Goal: Task Accomplishment & Management: Manage account settings

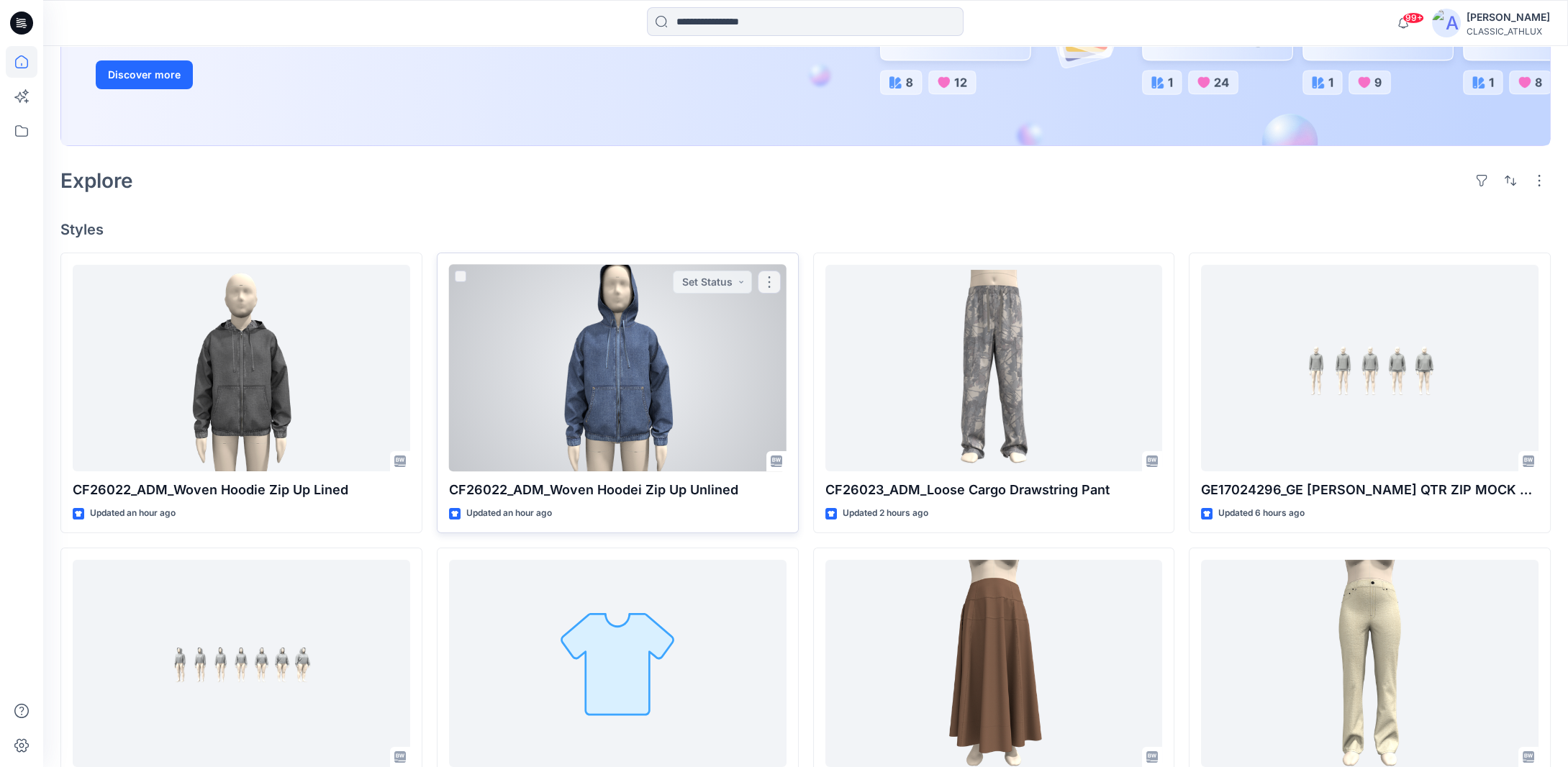
scroll to position [287, 0]
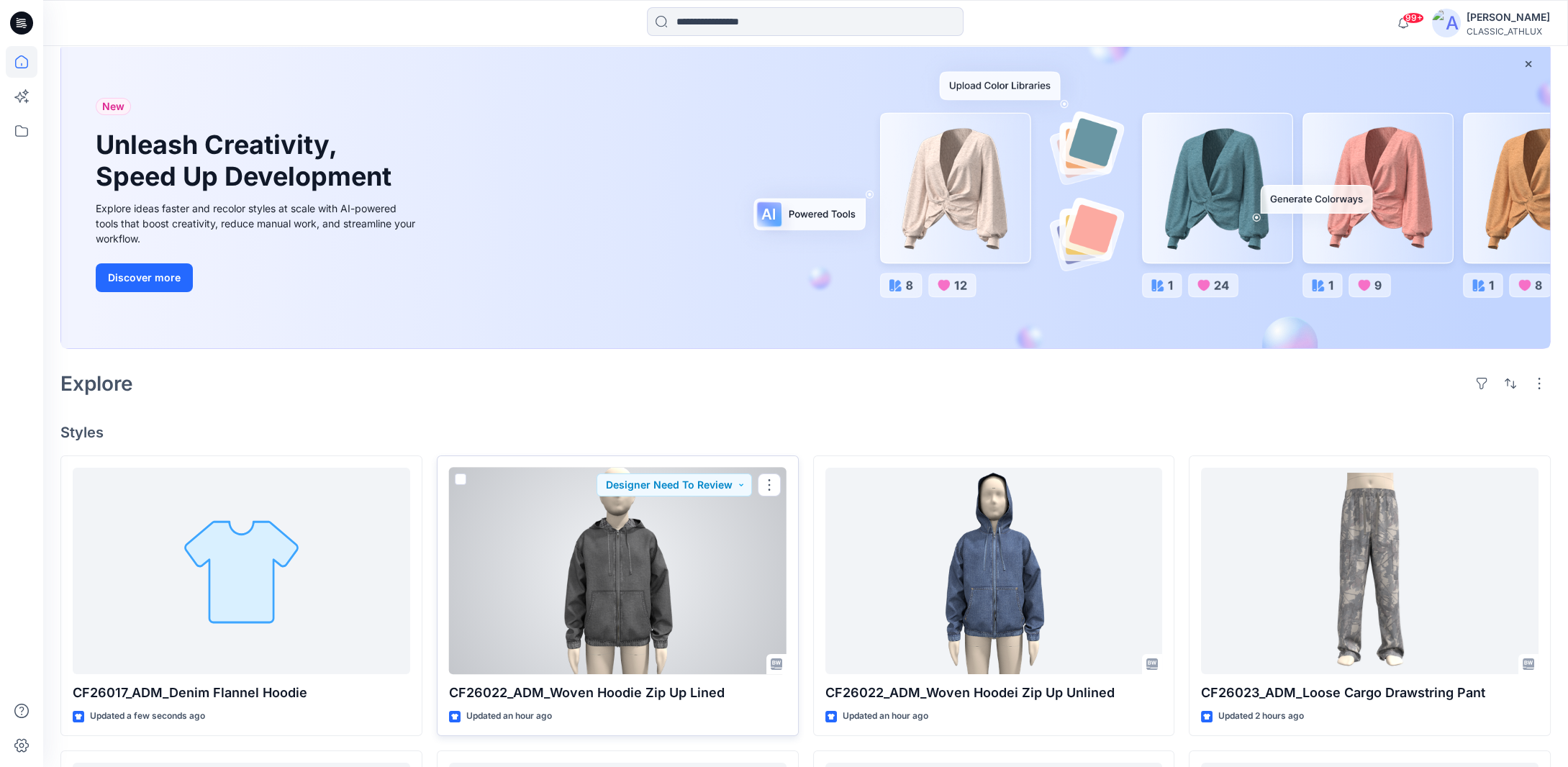
scroll to position [216, 0]
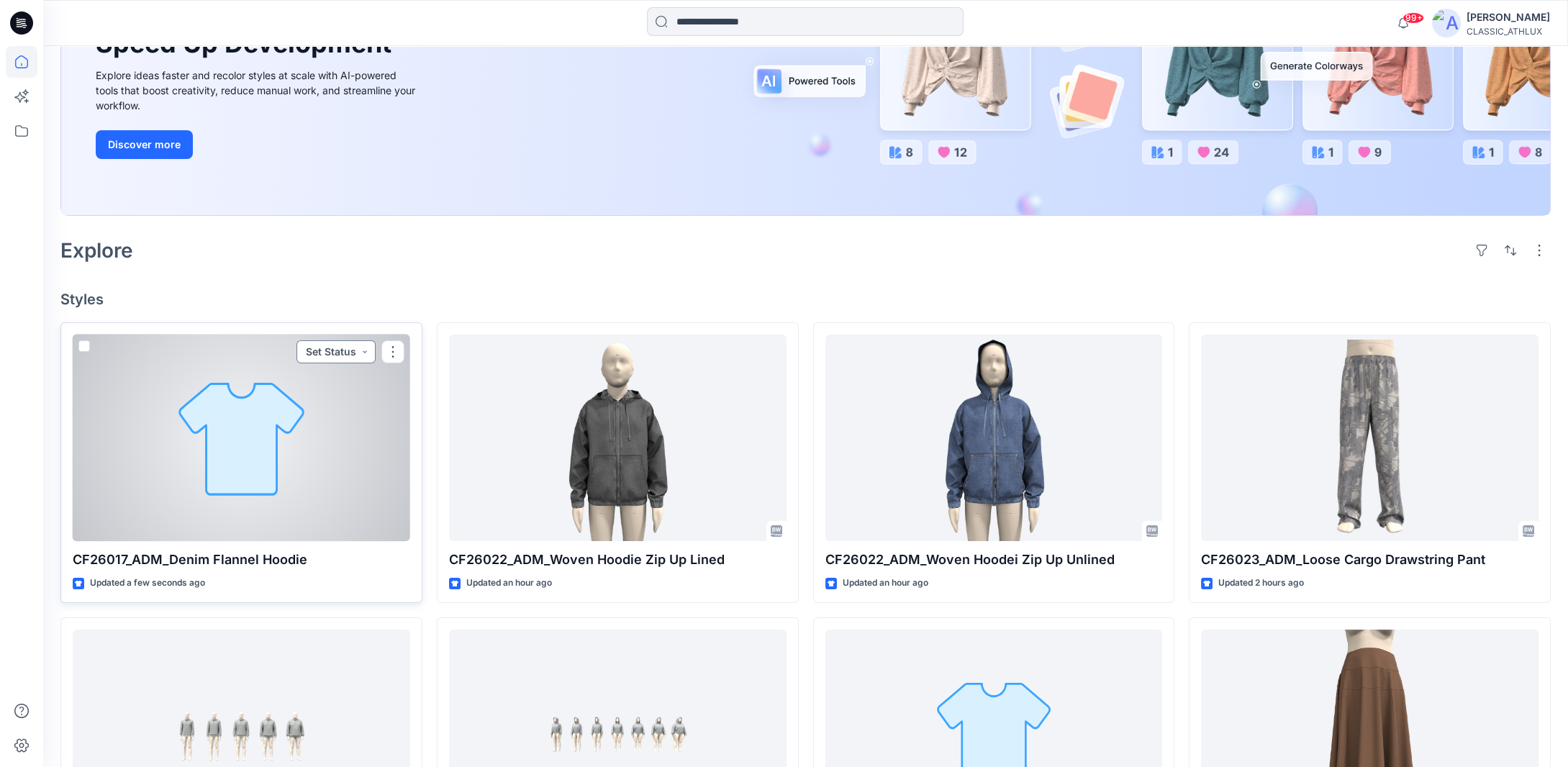
click at [364, 352] on button "Set Status" at bounding box center [336, 352] width 79 height 23
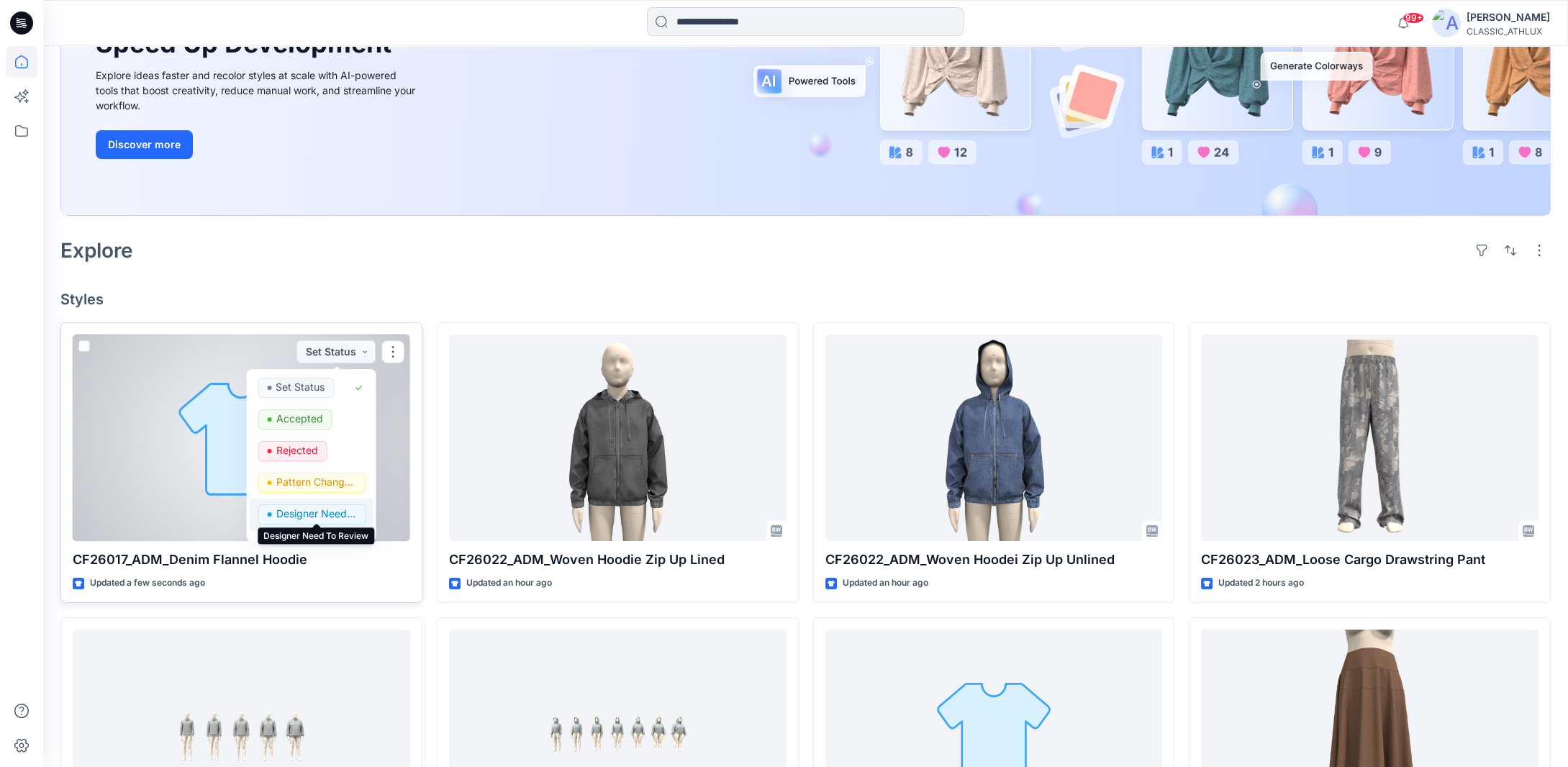
click at [294, 509] on p "Designer Need To Review" at bounding box center [315, 514] width 80 height 19
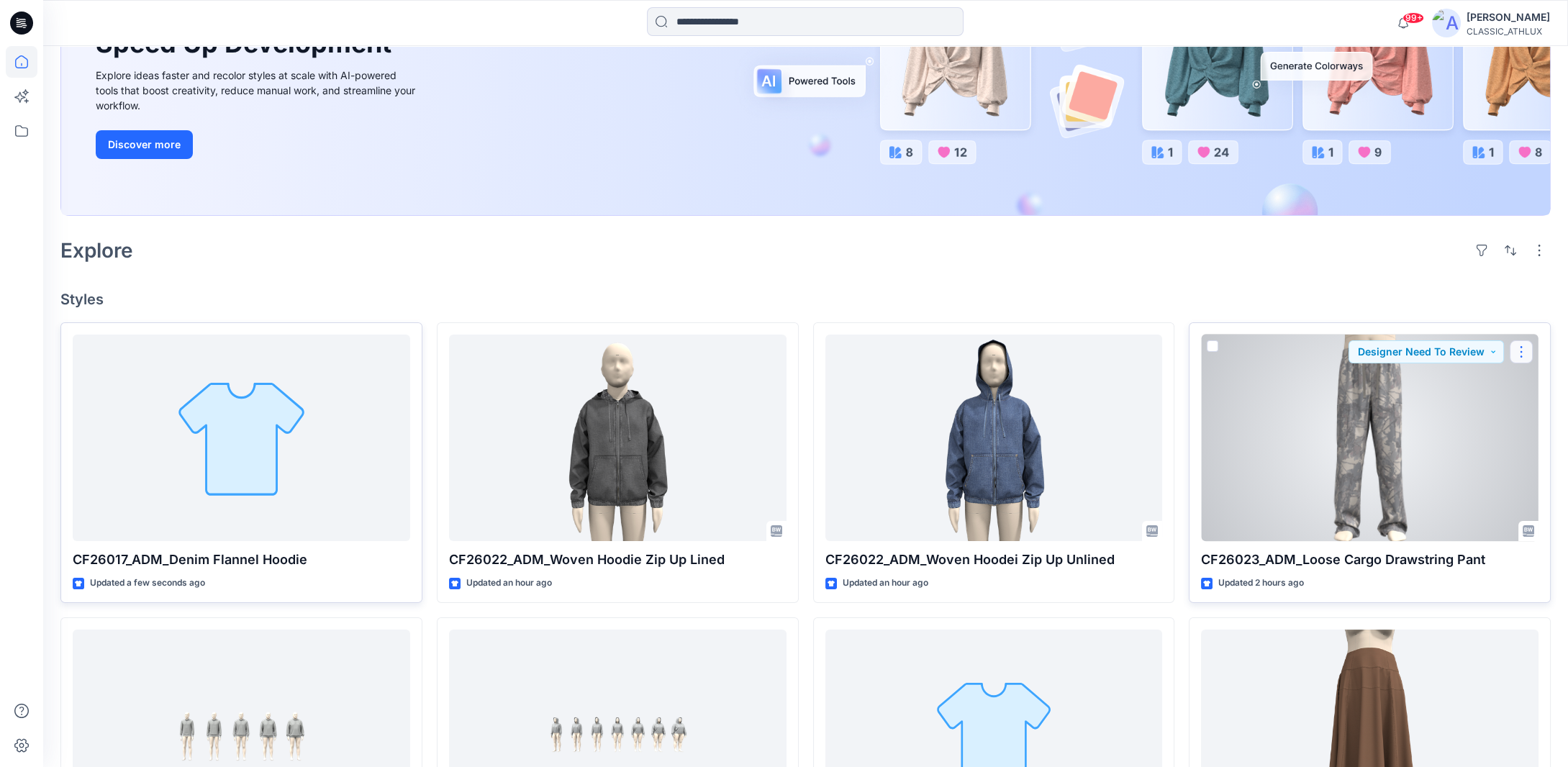
click at [1522, 353] on button "button" at bounding box center [1521, 352] width 23 height 23
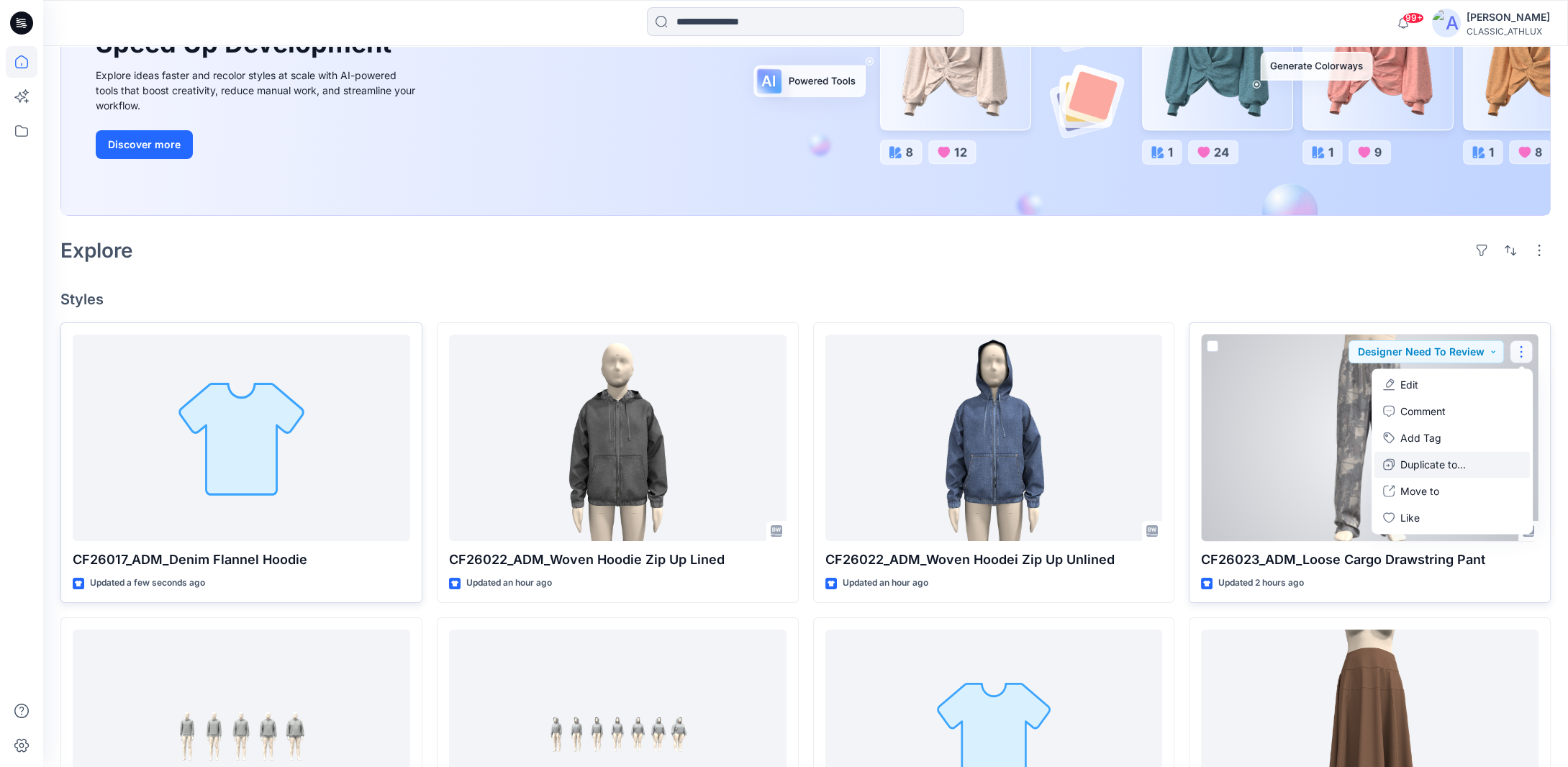
click at [1416, 457] on p "Duplicate to..." at bounding box center [1433, 464] width 65 height 15
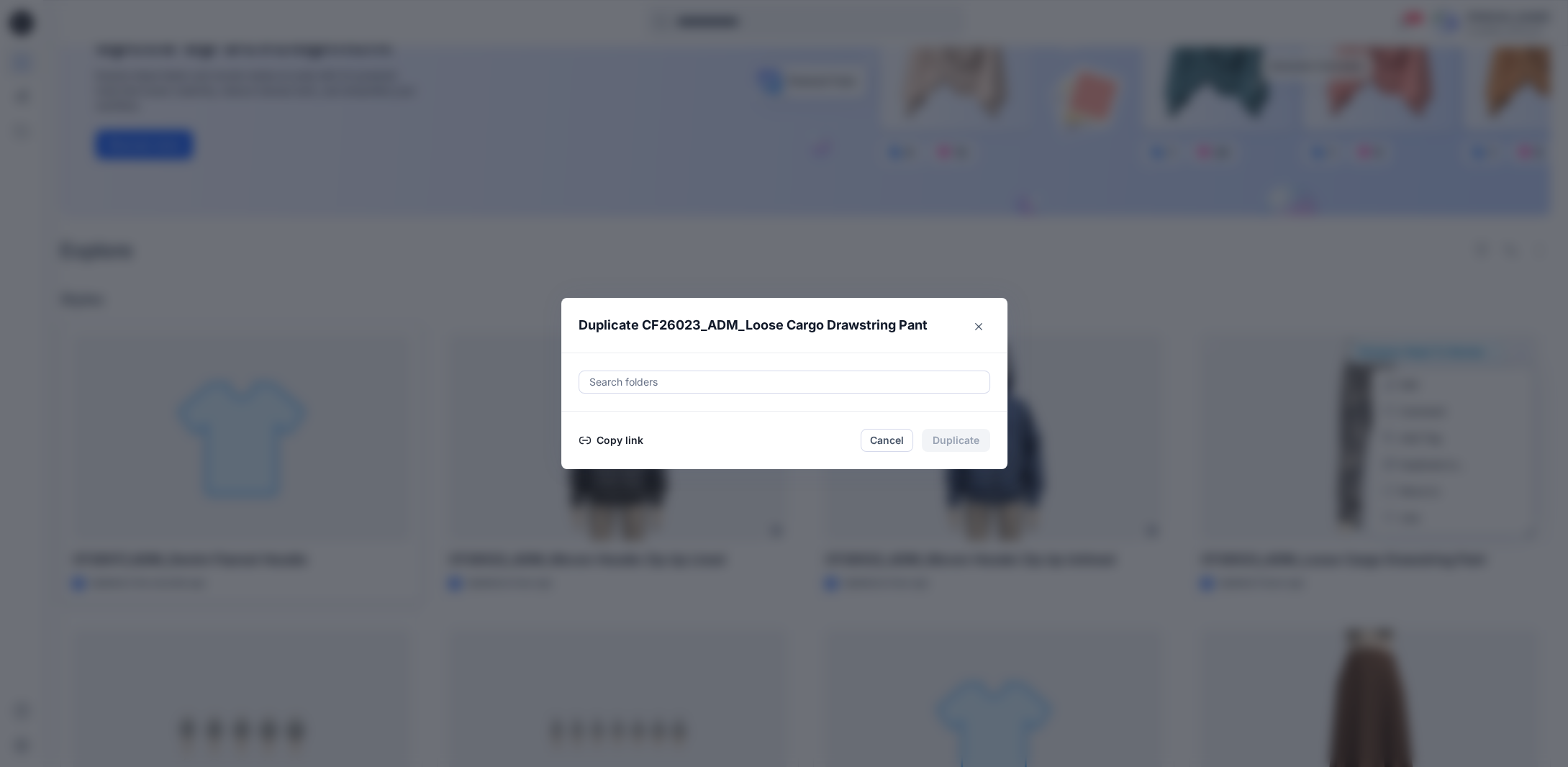
click at [640, 437] on button "Copy link" at bounding box center [612, 441] width 65 height 17
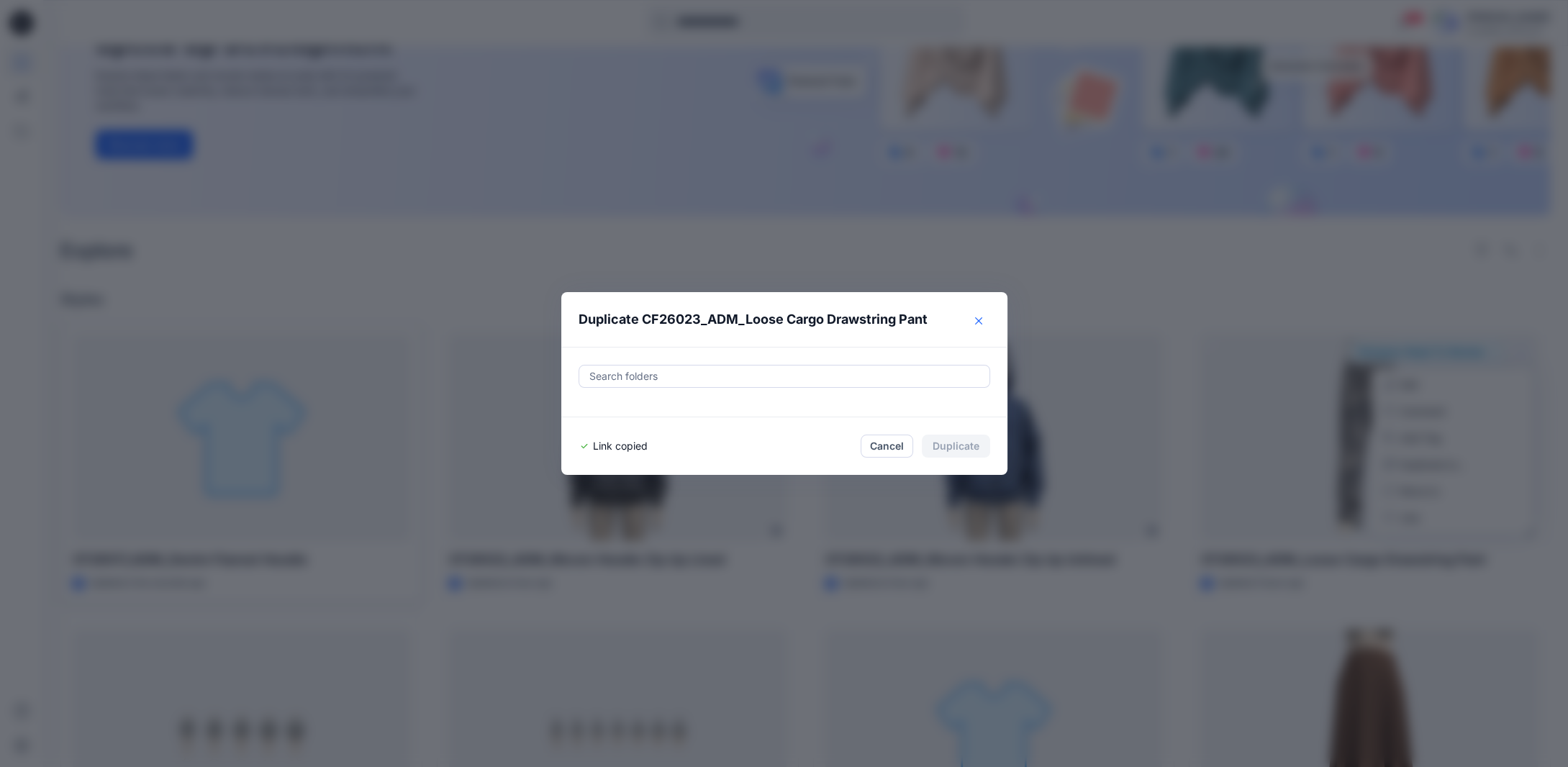
click at [983, 324] on icon "Close" at bounding box center [979, 321] width 7 height 7
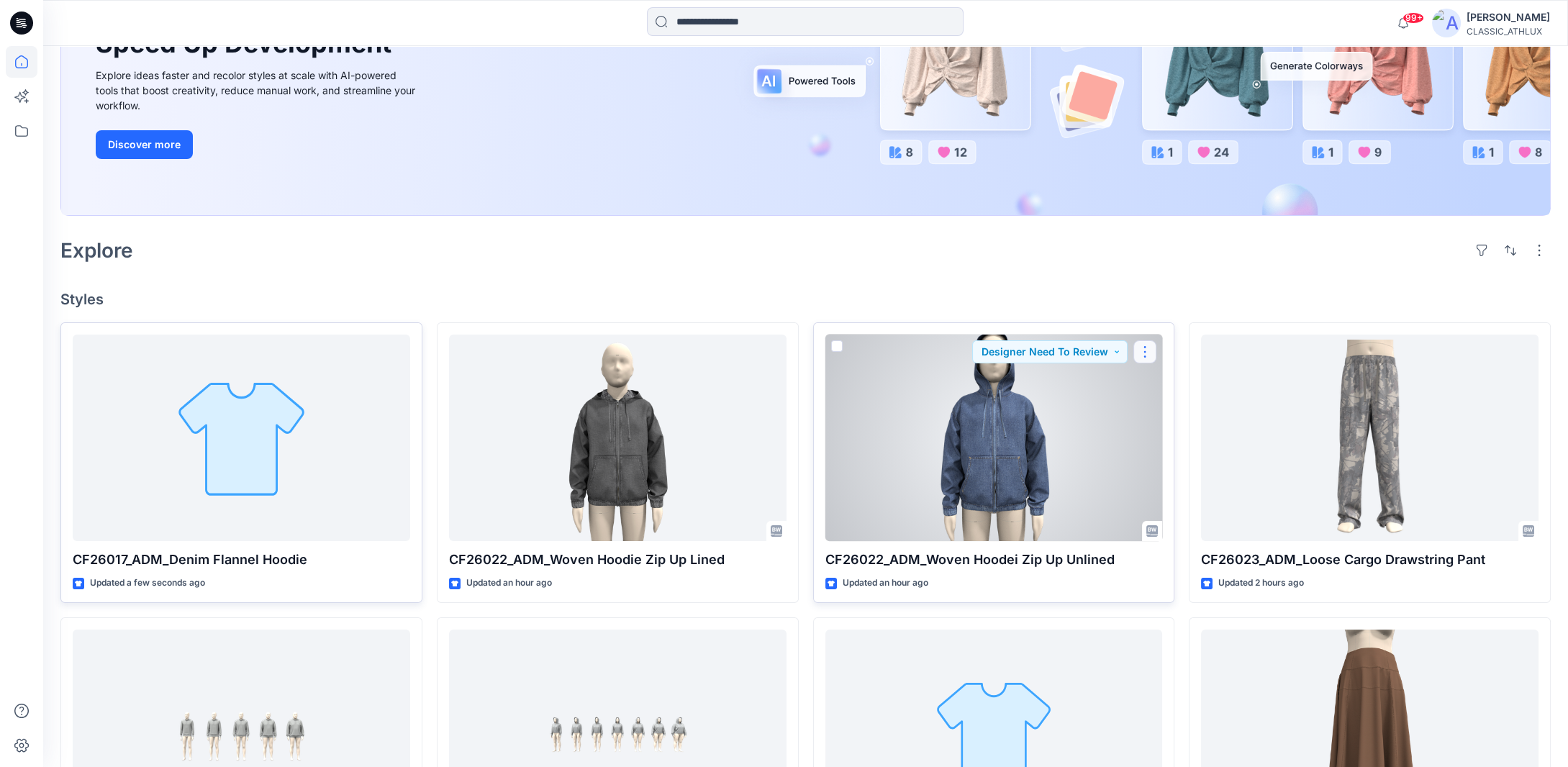
click at [1152, 352] on button "button" at bounding box center [1145, 352] width 23 height 23
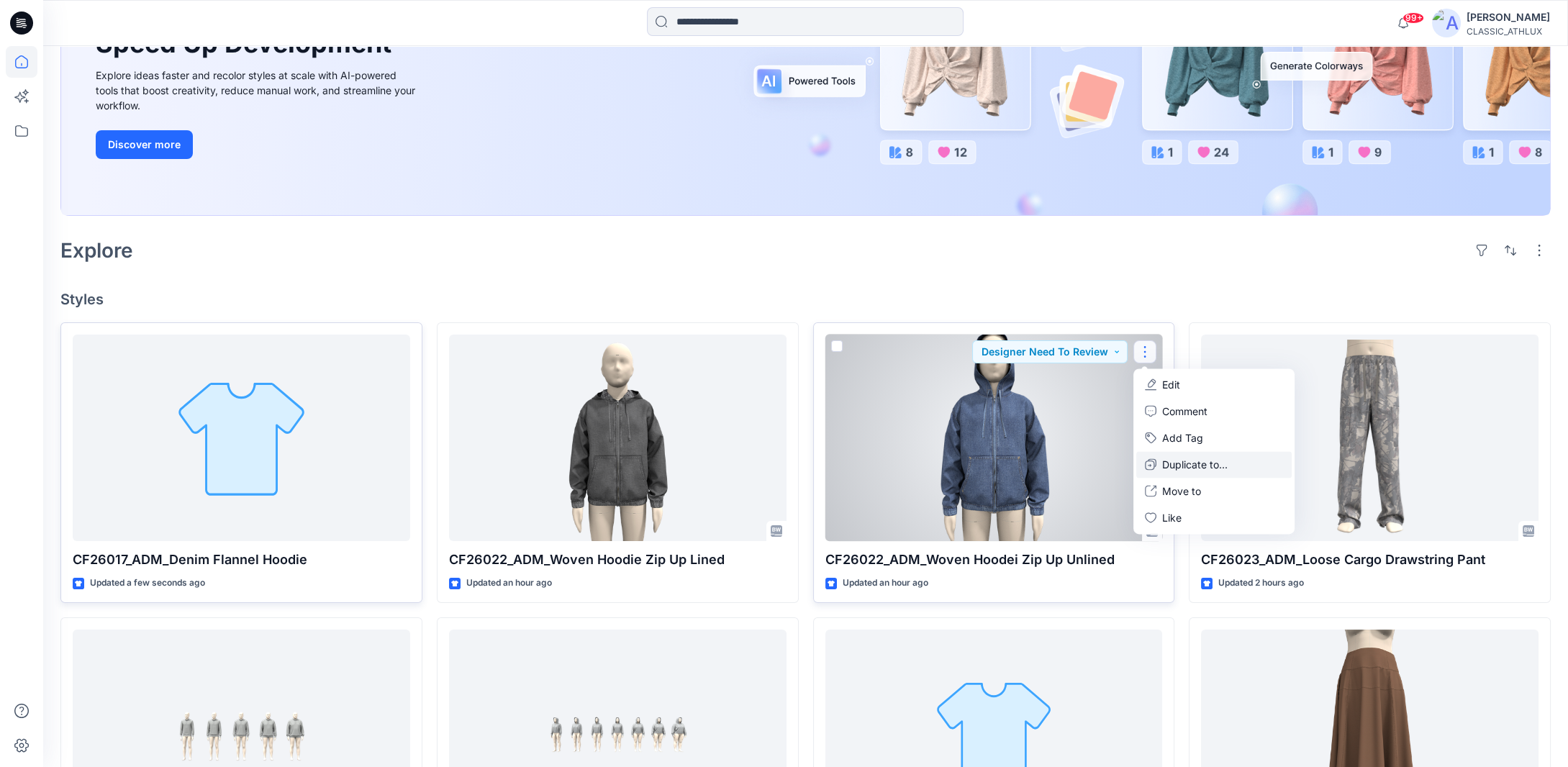
click at [1170, 465] on p "Duplicate to..." at bounding box center [1195, 464] width 65 height 15
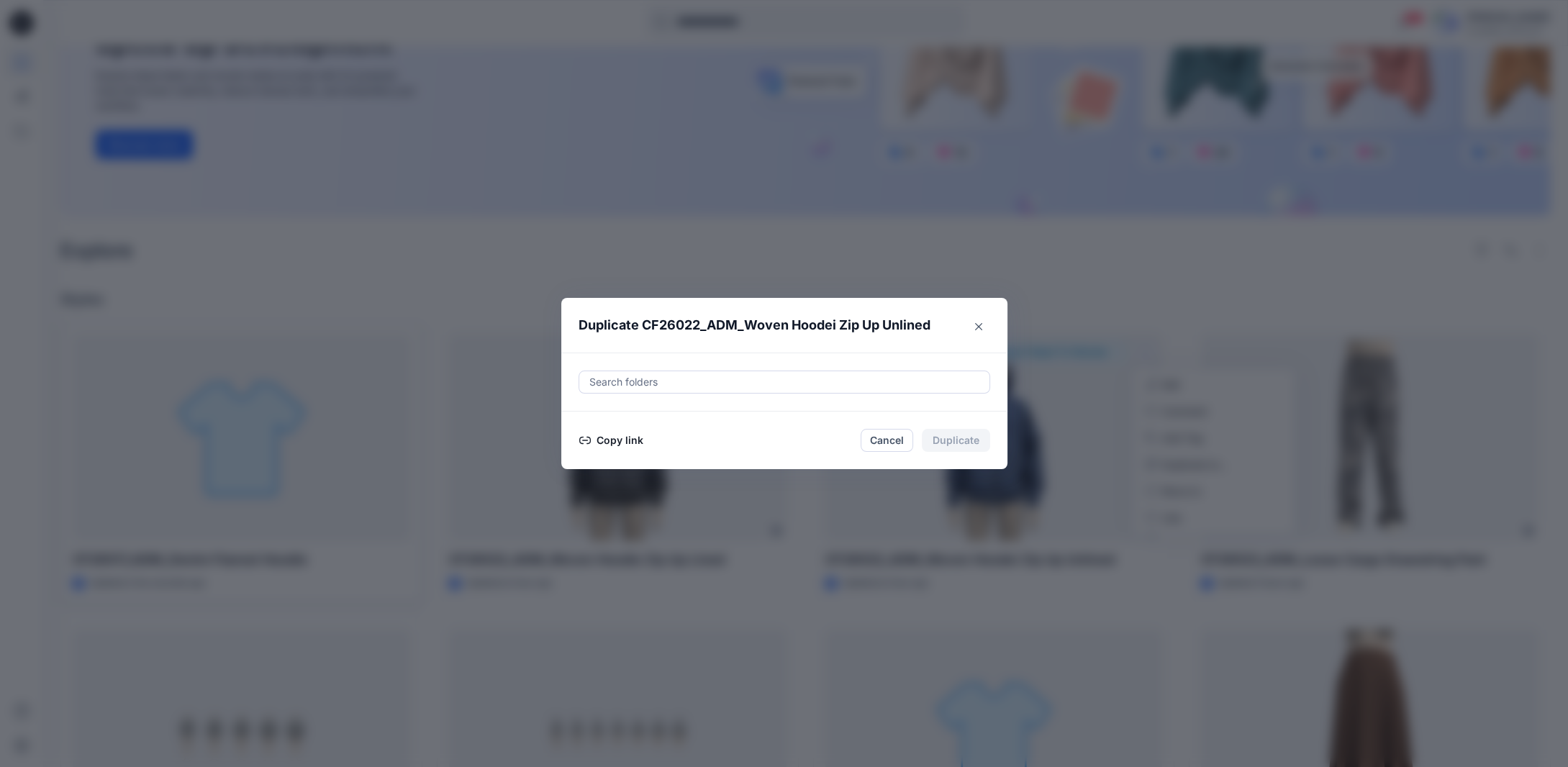
click at [624, 441] on button "Copy link" at bounding box center [612, 441] width 65 height 17
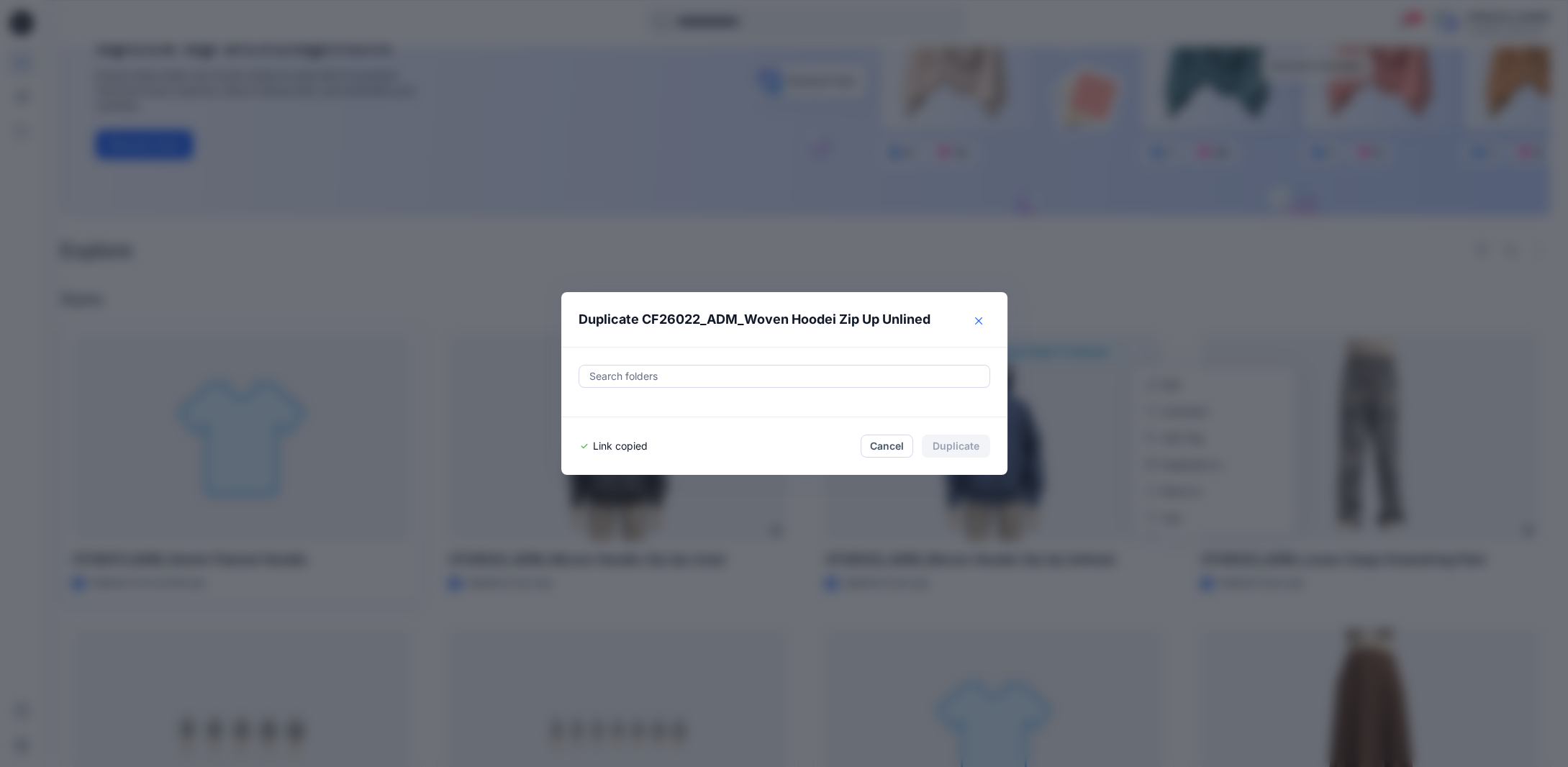
click at [983, 320] on icon "Close" at bounding box center [979, 321] width 7 height 7
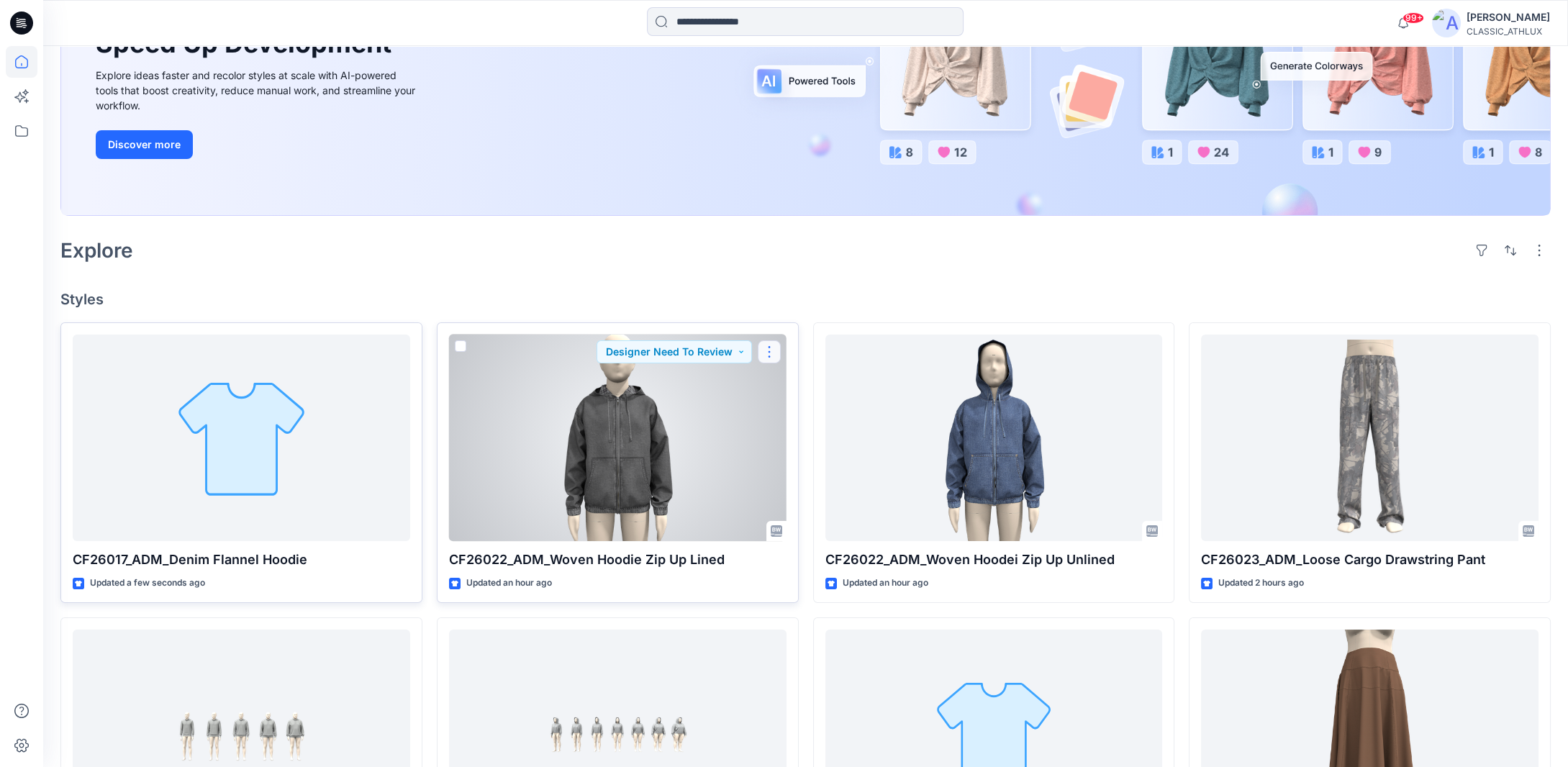
click at [770, 352] on button "button" at bounding box center [769, 352] width 23 height 23
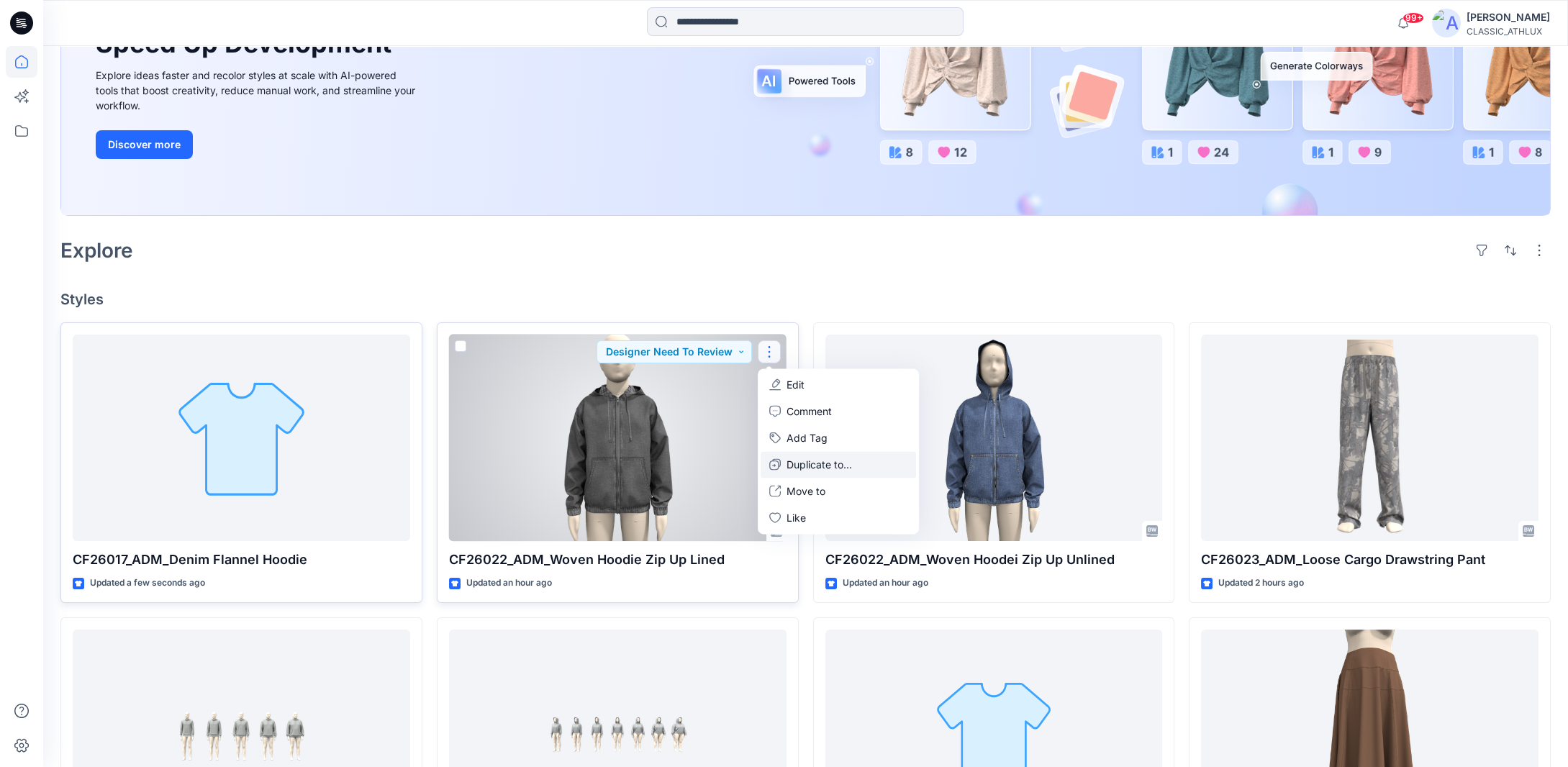
click at [791, 464] on p "Duplicate to..." at bounding box center [819, 464] width 65 height 15
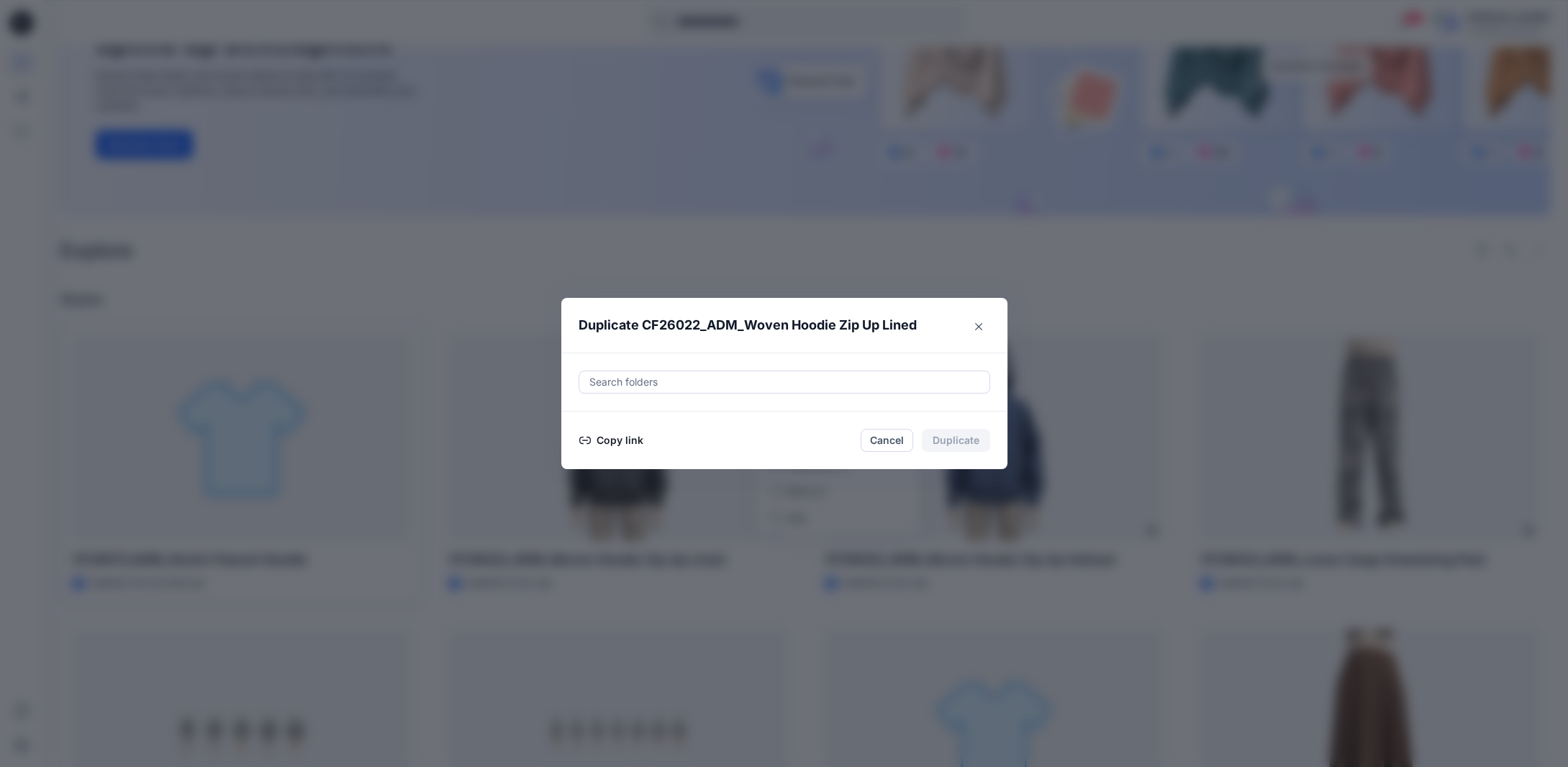
click at [616, 442] on button "Copy link" at bounding box center [612, 441] width 65 height 17
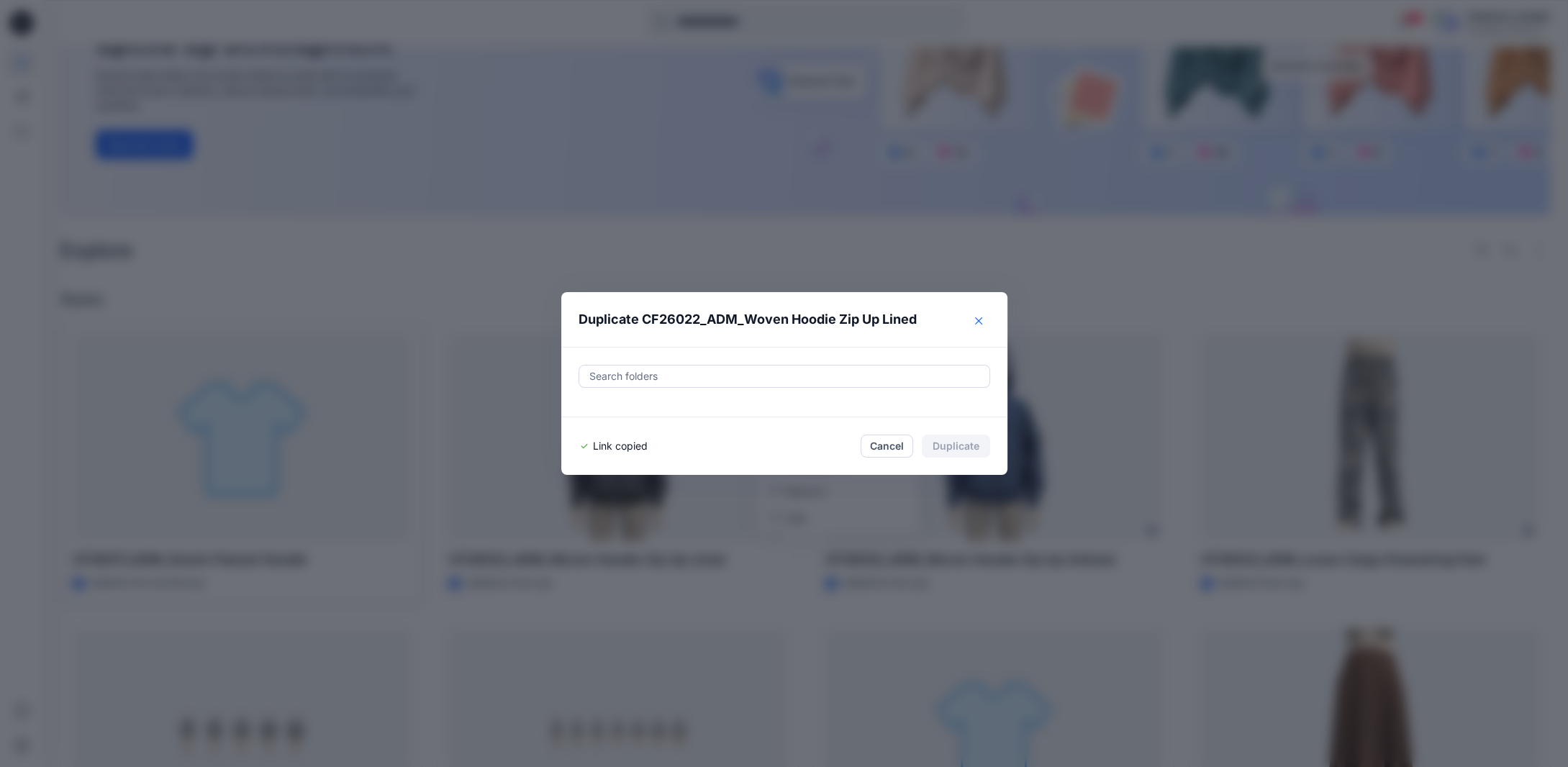
click at [983, 322] on icon "Close" at bounding box center [979, 321] width 7 height 7
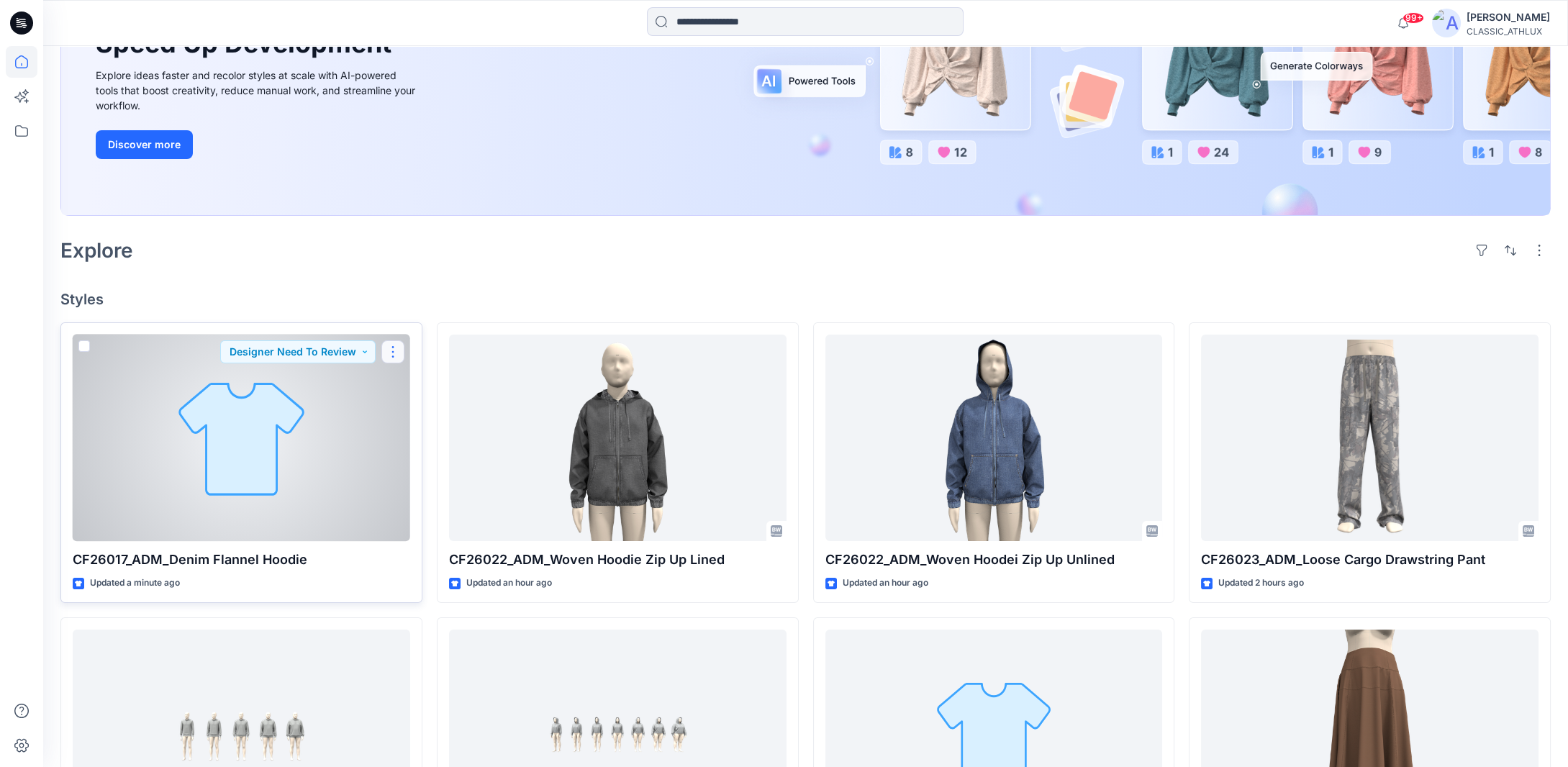
click at [390, 353] on button "button" at bounding box center [392, 352] width 23 height 23
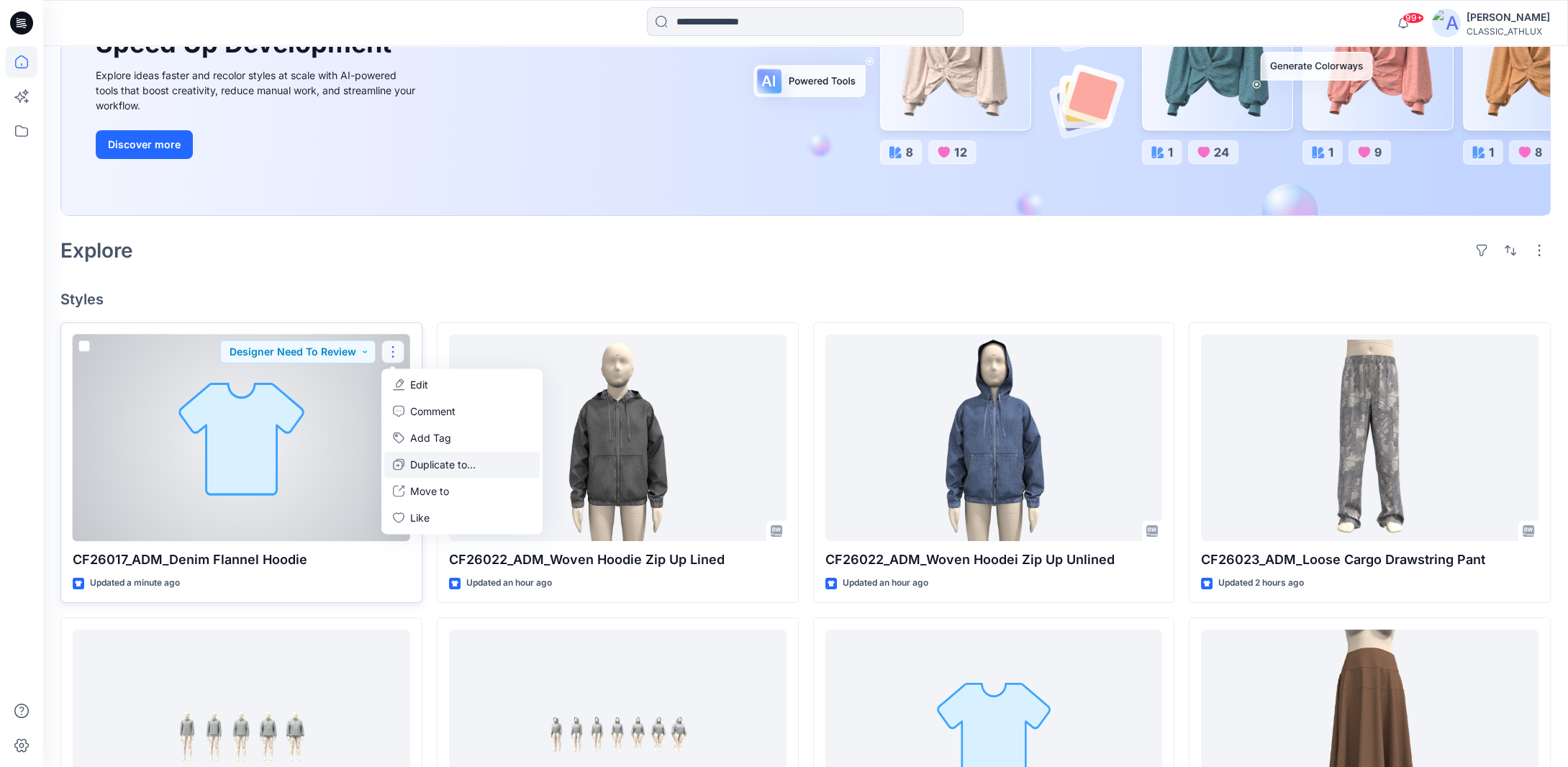
click at [427, 465] on p "Duplicate to..." at bounding box center [442, 464] width 65 height 15
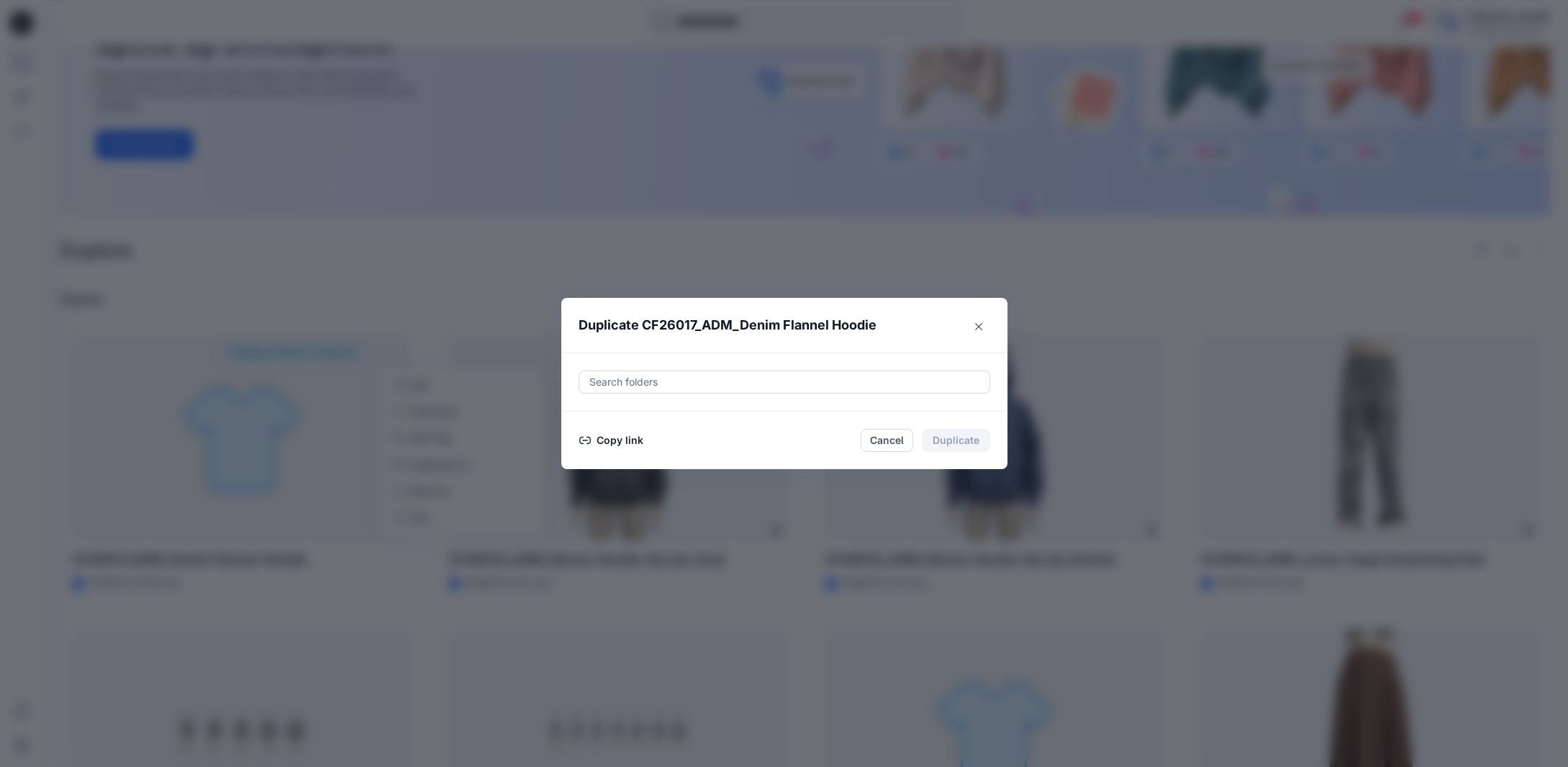
click at [612, 437] on button "Copy link" at bounding box center [612, 441] width 65 height 17
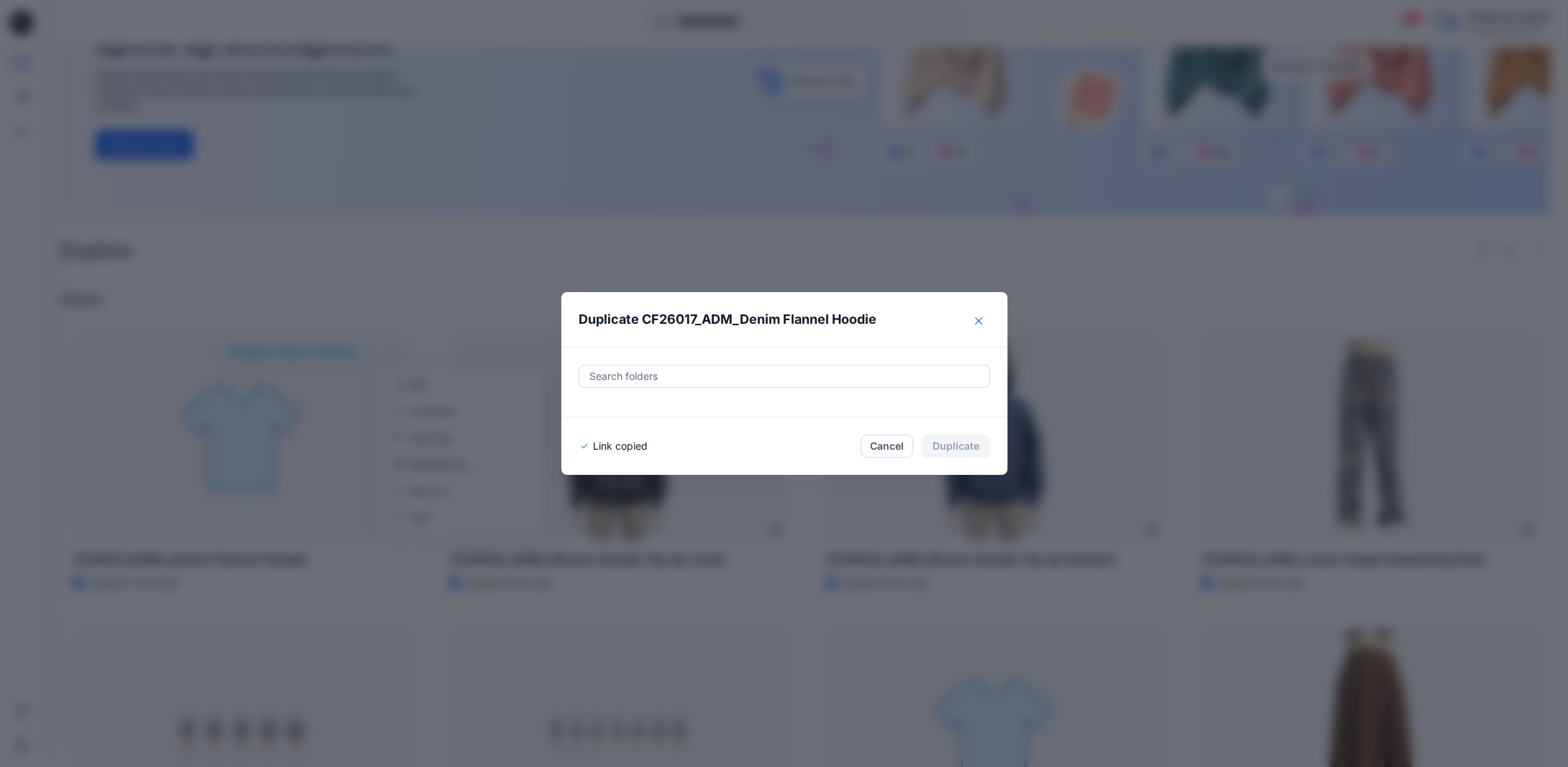
click at [981, 320] on icon "Close" at bounding box center [979, 321] width 7 height 7
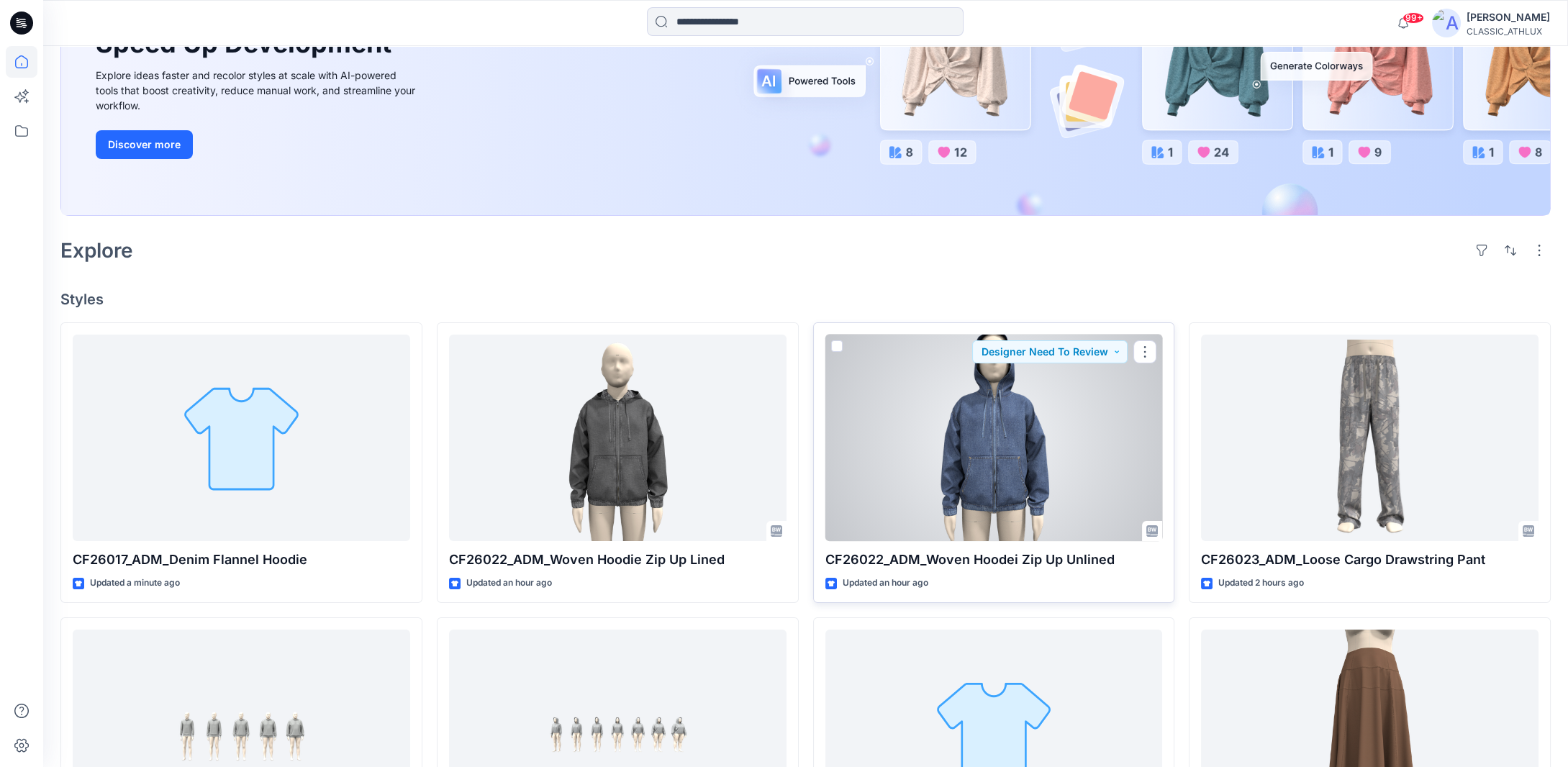
click at [1011, 463] on div at bounding box center [994, 437] width 338 height 207
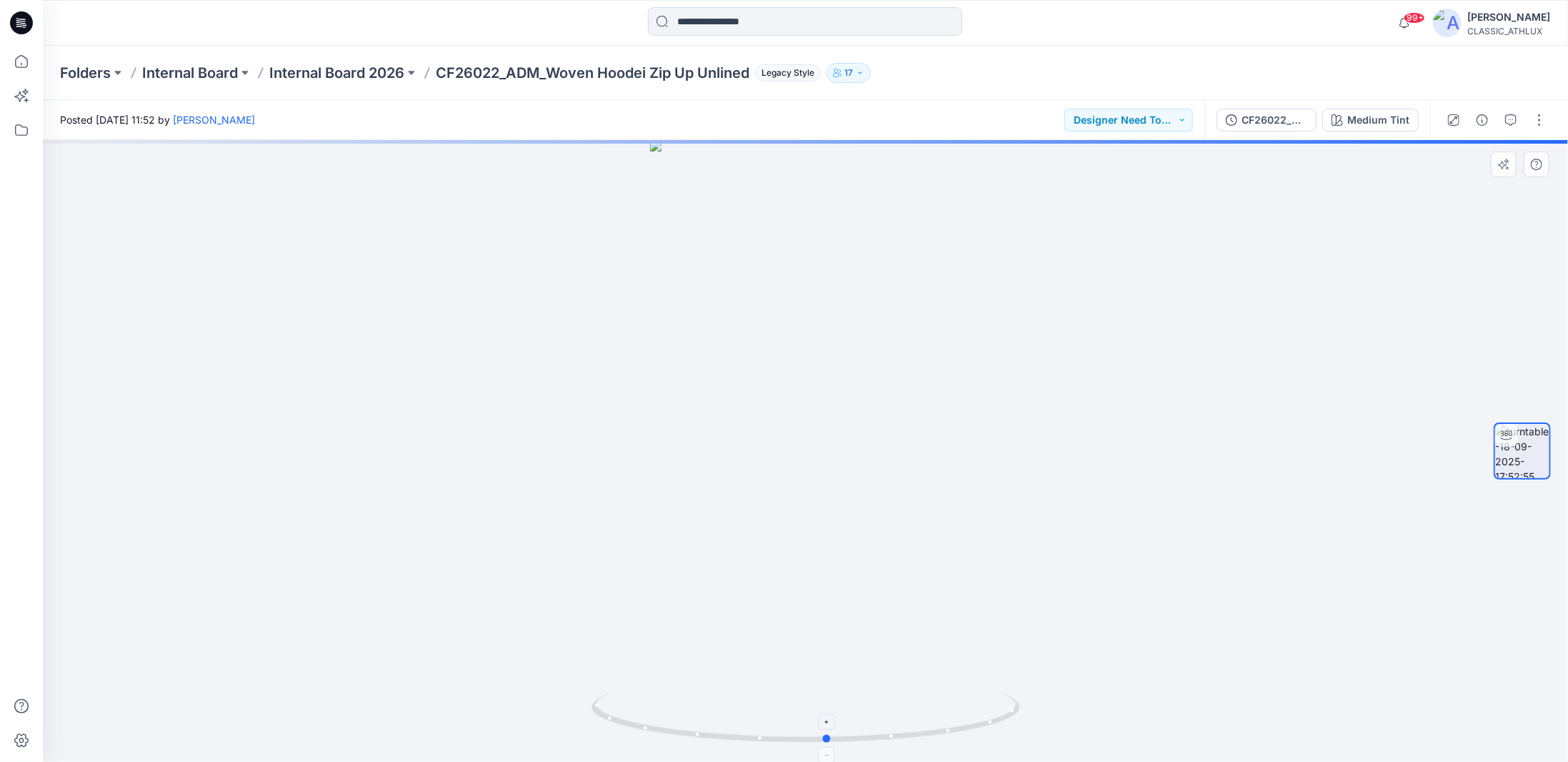
drag, startPoint x: 981, startPoint y: 734, endPoint x: 1015, endPoint y: 731, distance: 34.1
click at [1015, 731] on icon at bounding box center [807, 719] width 432 height 54
drag, startPoint x: 963, startPoint y: 733, endPoint x: 911, endPoint y: 732, distance: 52.0
click at [911, 732] on icon at bounding box center [807, 719] width 432 height 54
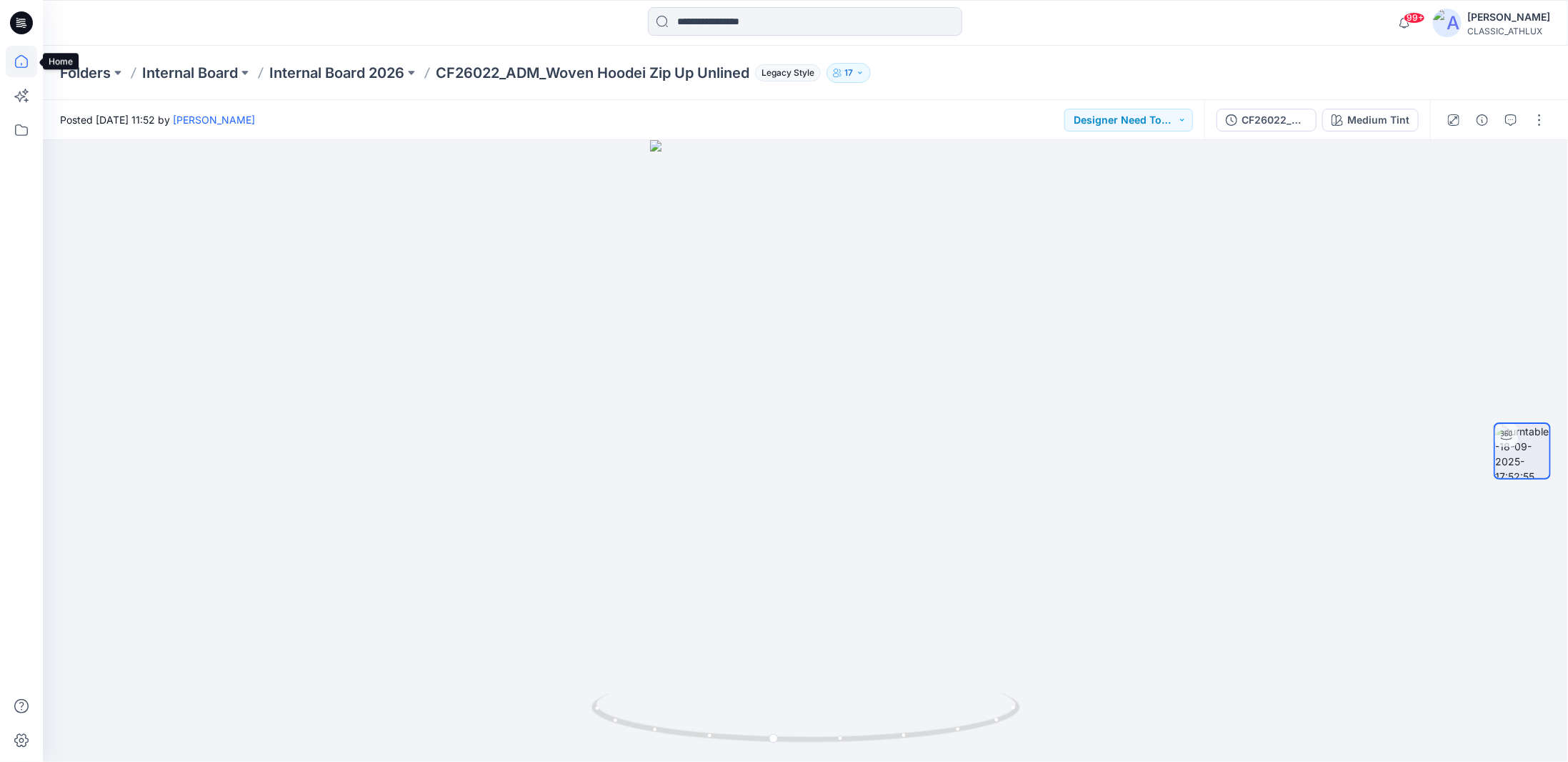
click at [15, 62] on icon at bounding box center [21, 62] width 13 height 13
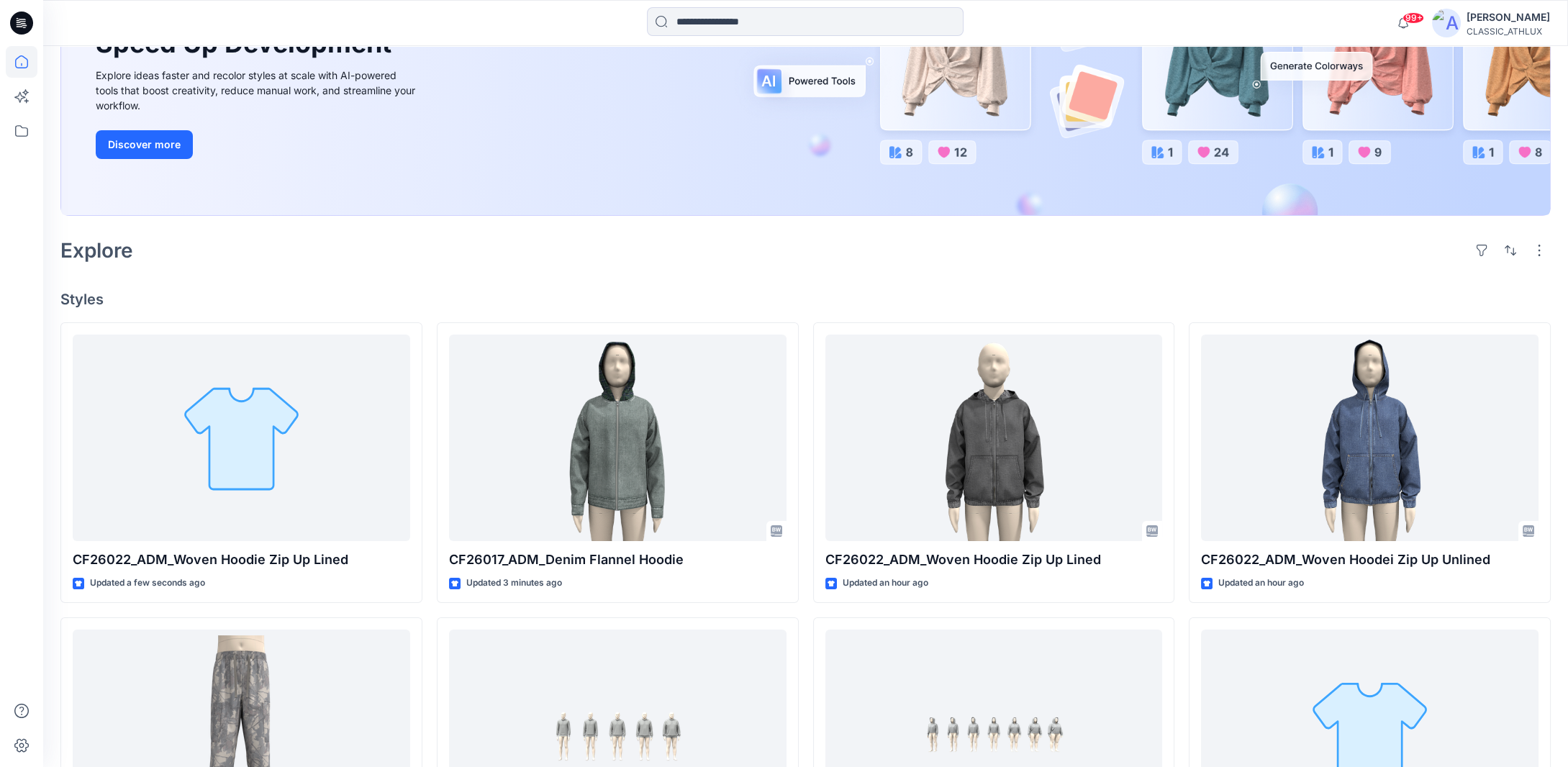
scroll to position [287, 0]
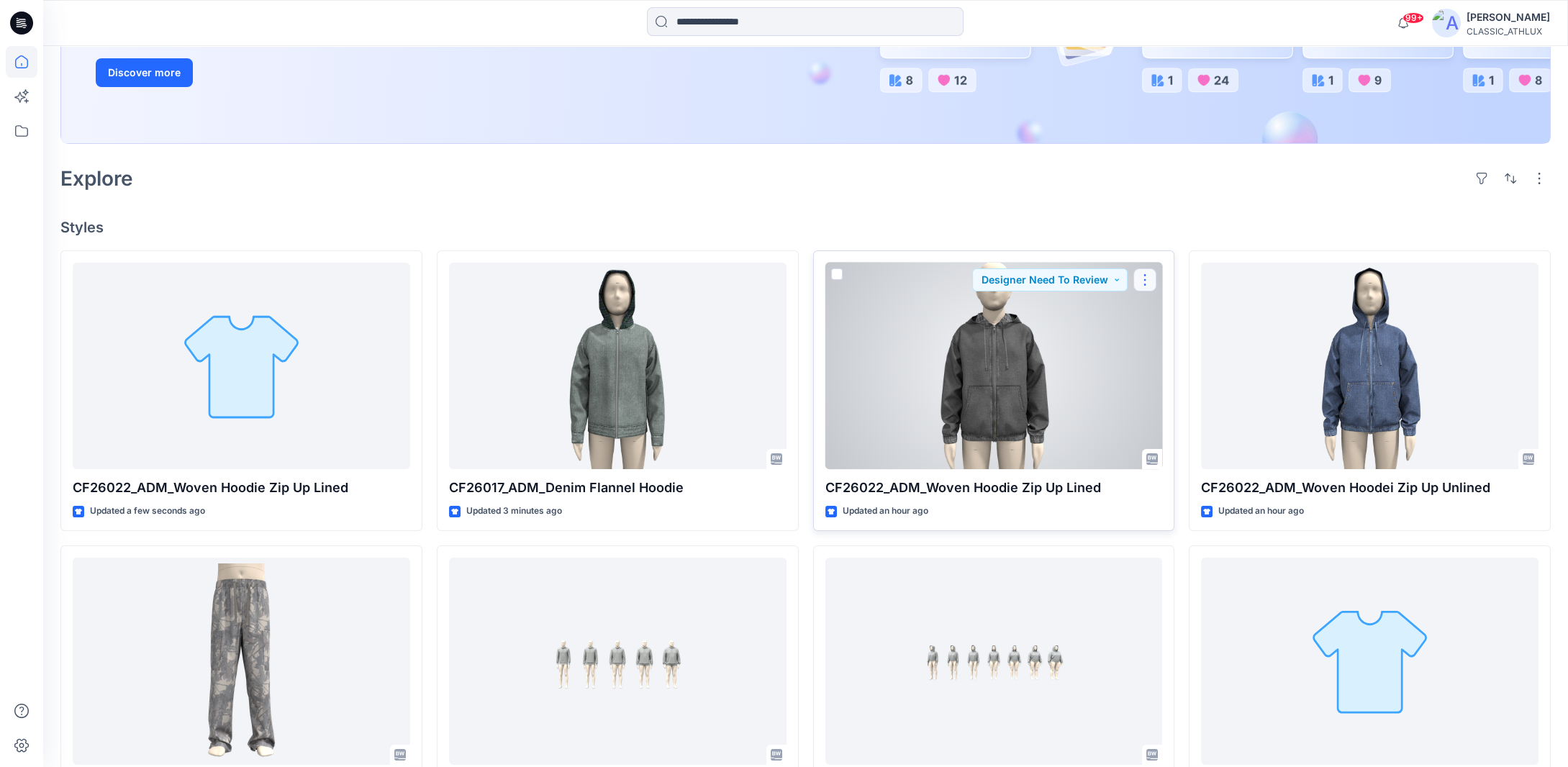
click at [1144, 282] on button "button" at bounding box center [1145, 279] width 23 height 23
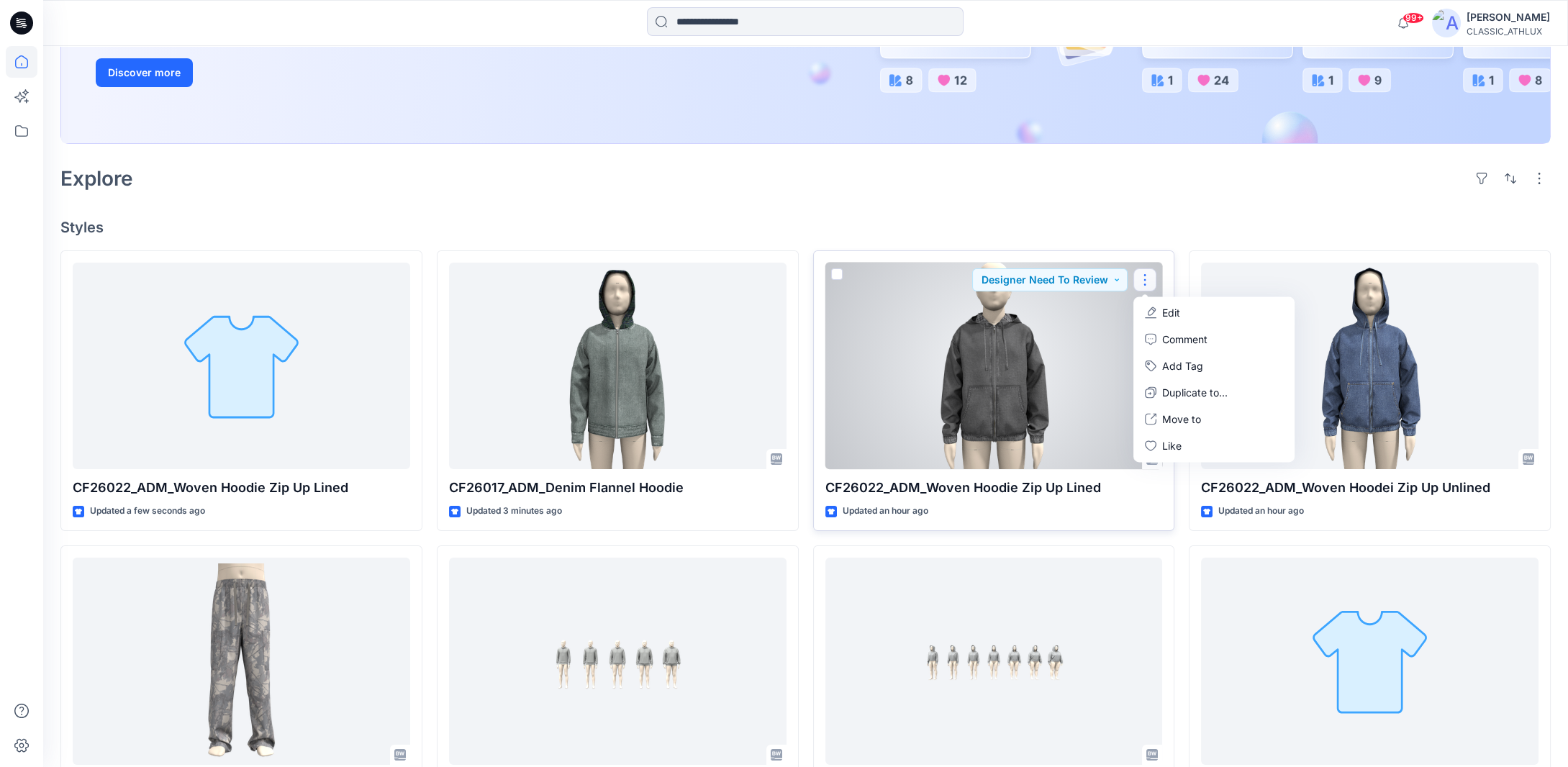
click at [1179, 312] on p "Edit" at bounding box center [1171, 312] width 18 height 15
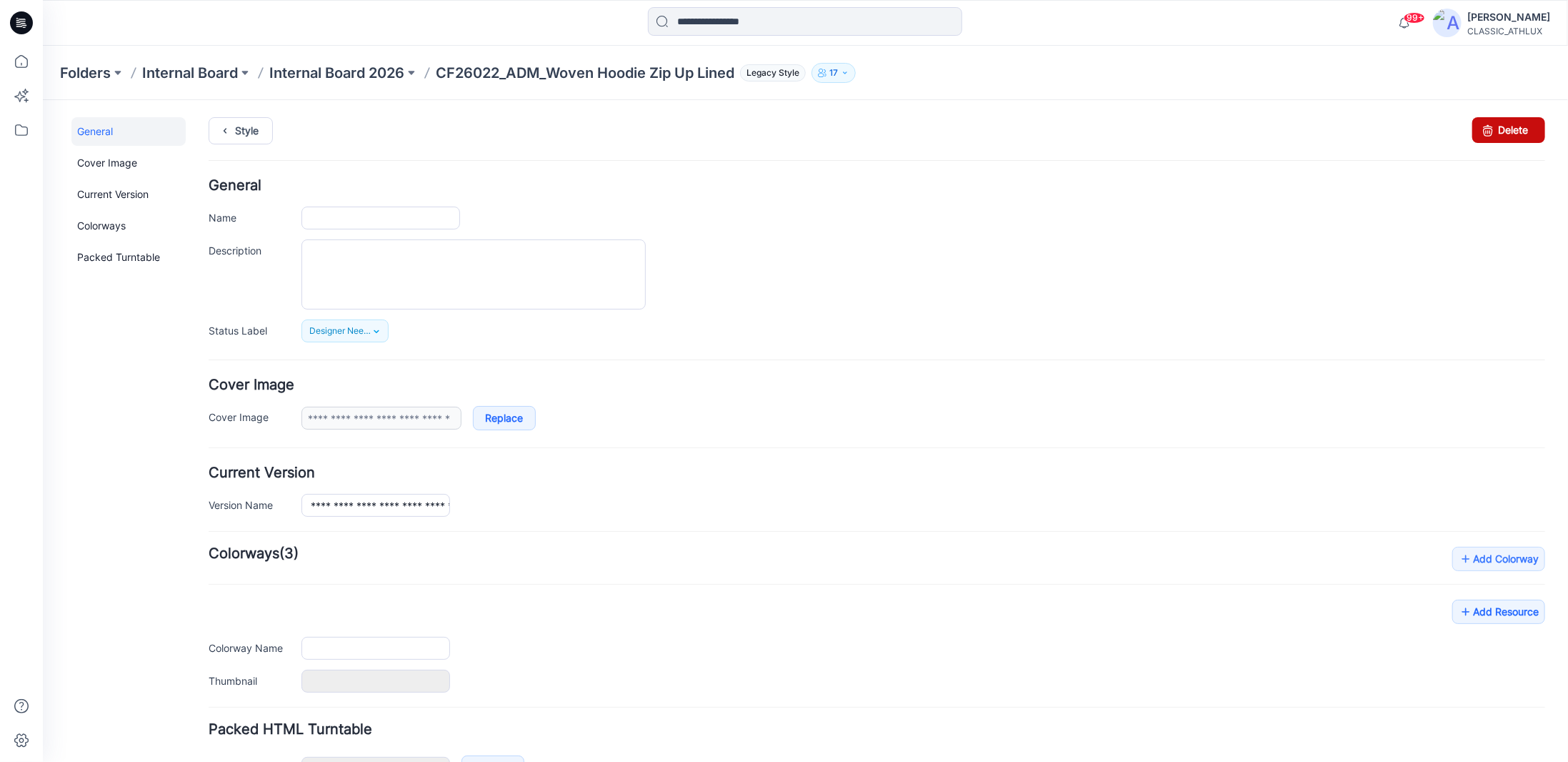
type input "**********"
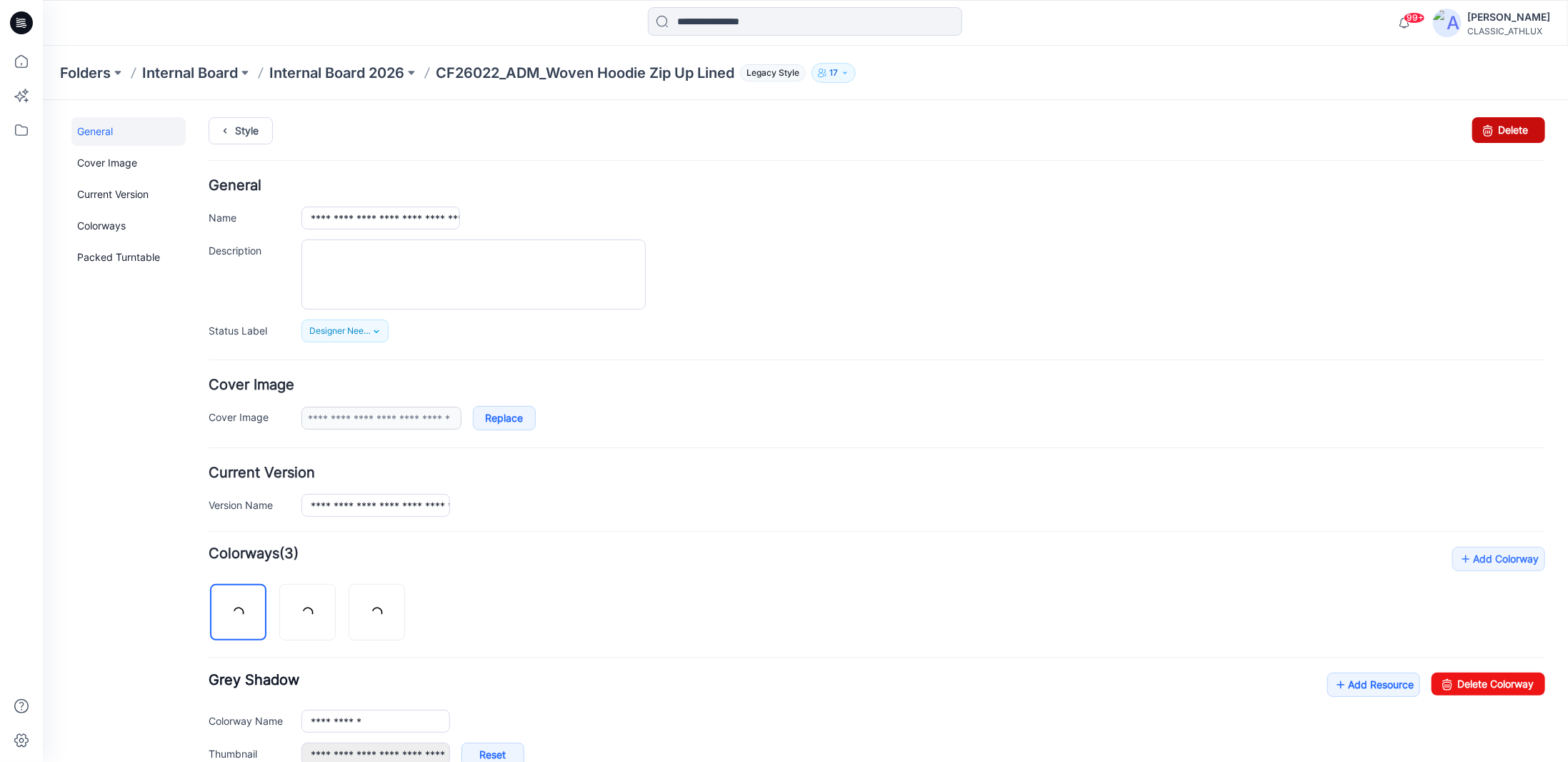
drag, startPoint x: 1488, startPoint y: 128, endPoint x: 894, endPoint y: 164, distance: 595.1
click at [1488, 128] on link "Delete" at bounding box center [1508, 129] width 73 height 26
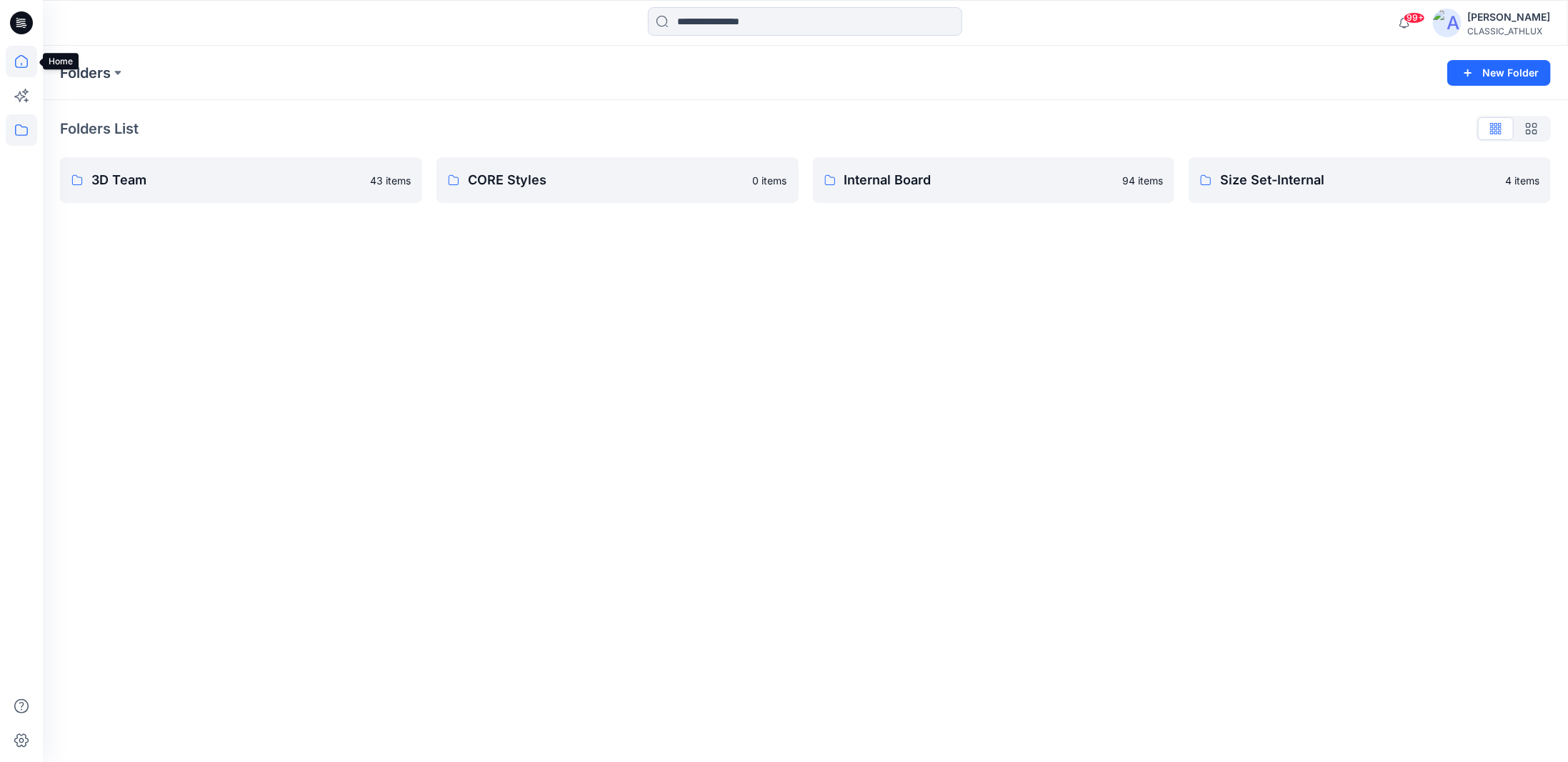
click at [23, 64] on icon at bounding box center [21, 62] width 32 height 32
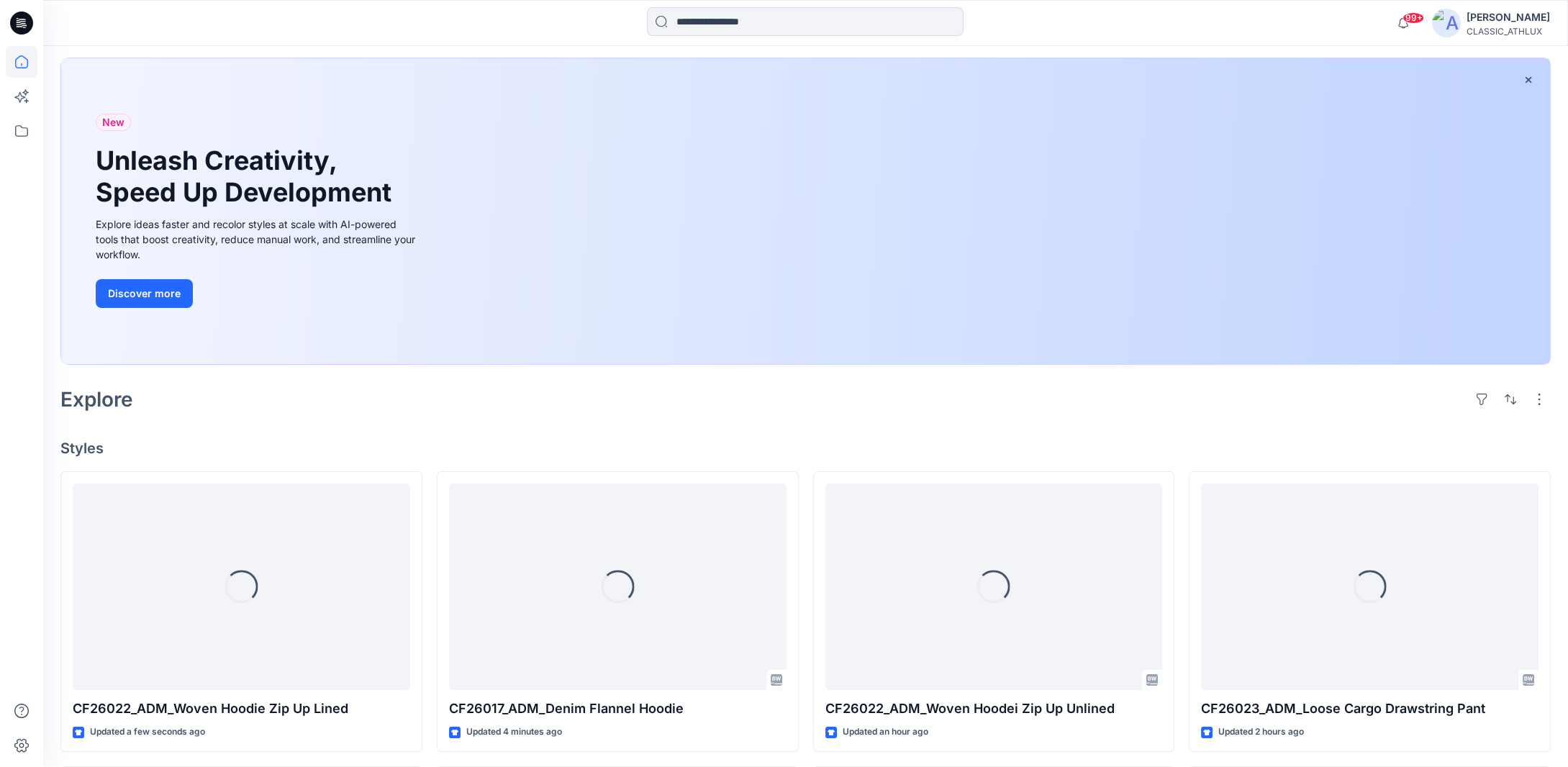
scroll to position [144, 0]
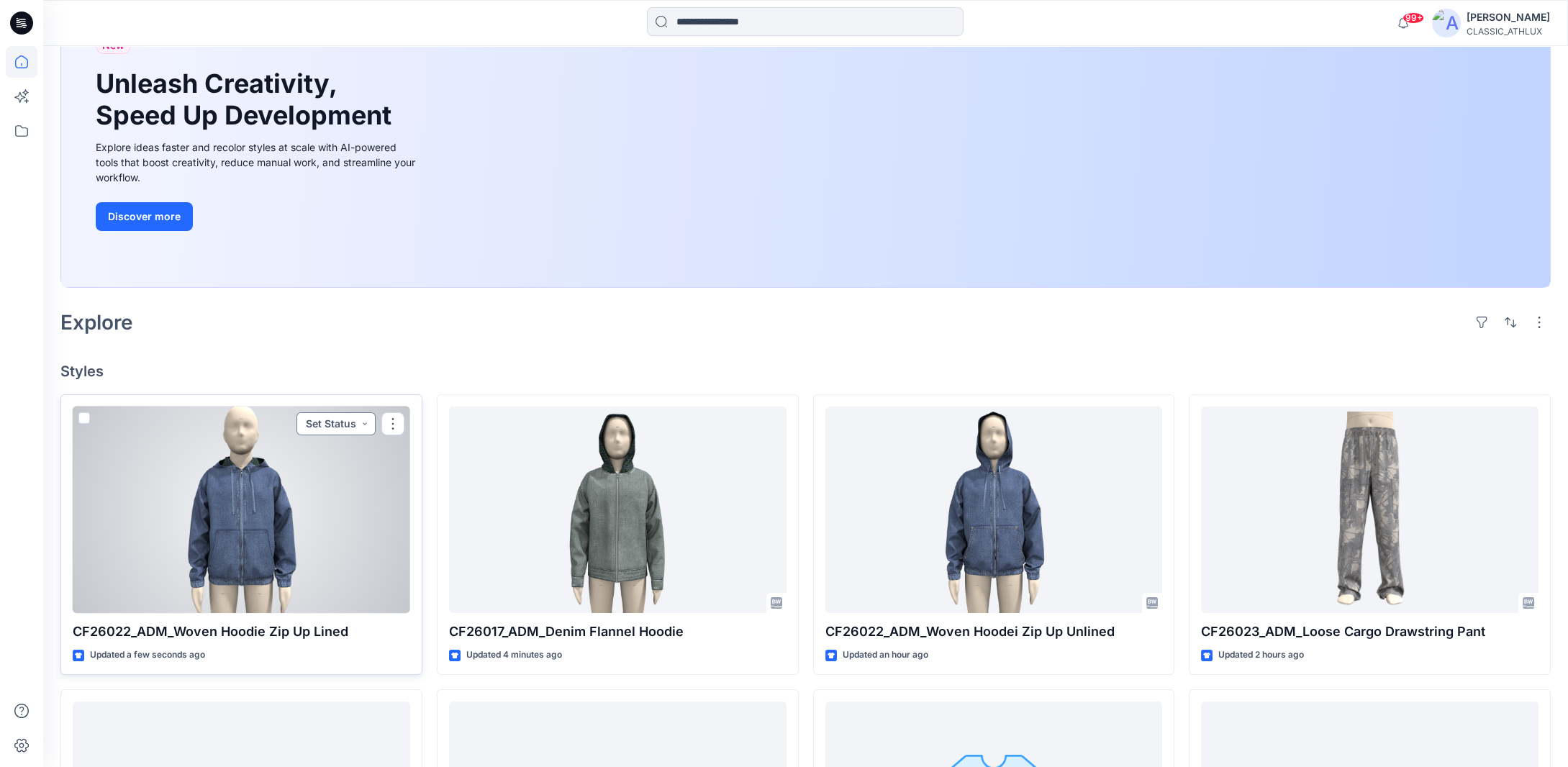
click at [370, 424] on button "Set Status" at bounding box center [336, 423] width 79 height 23
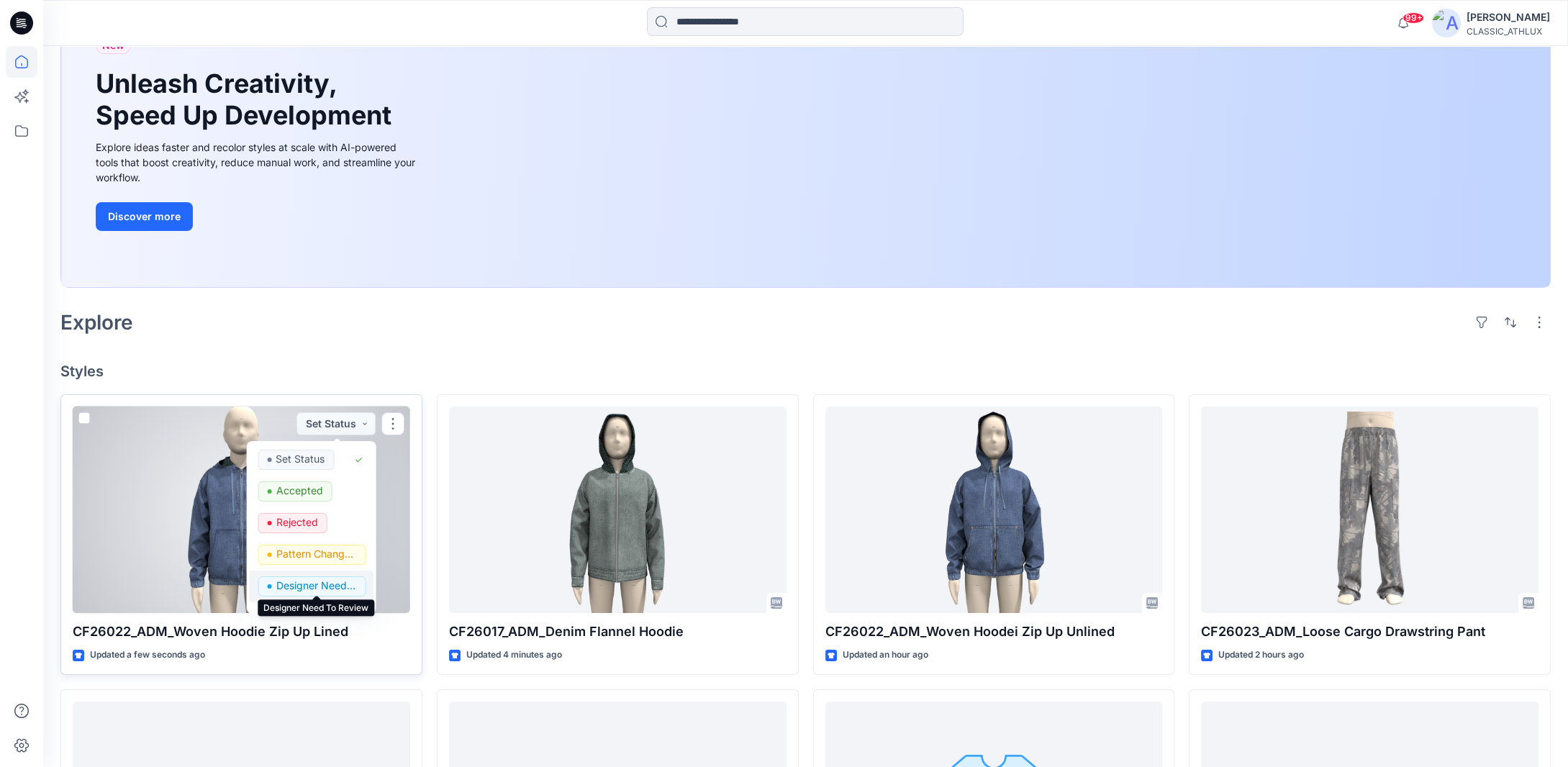
click at [322, 581] on p "Designer Need To Review" at bounding box center [315, 586] width 80 height 19
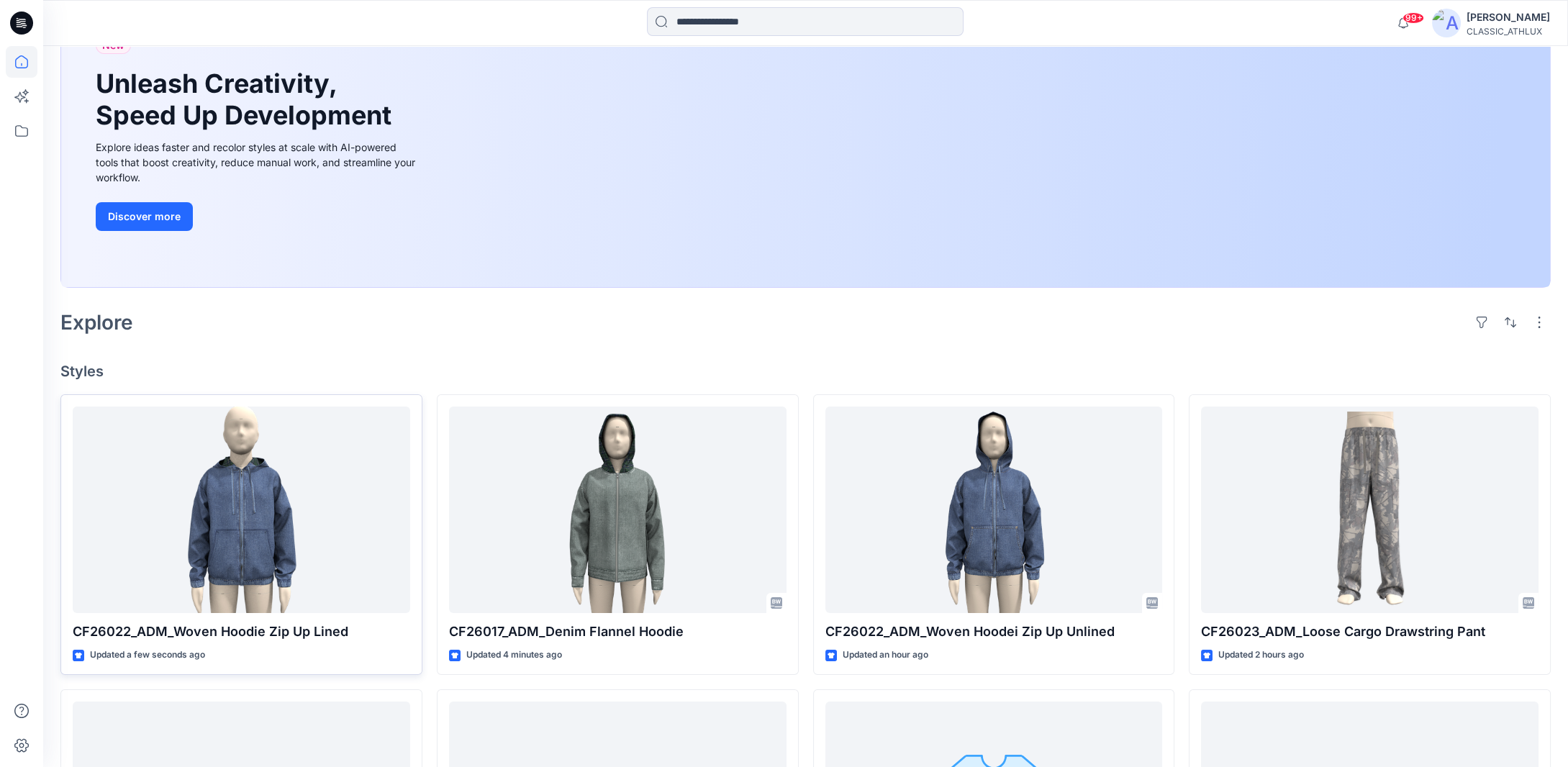
click at [661, 316] on div "Explore" at bounding box center [805, 322] width 1491 height 34
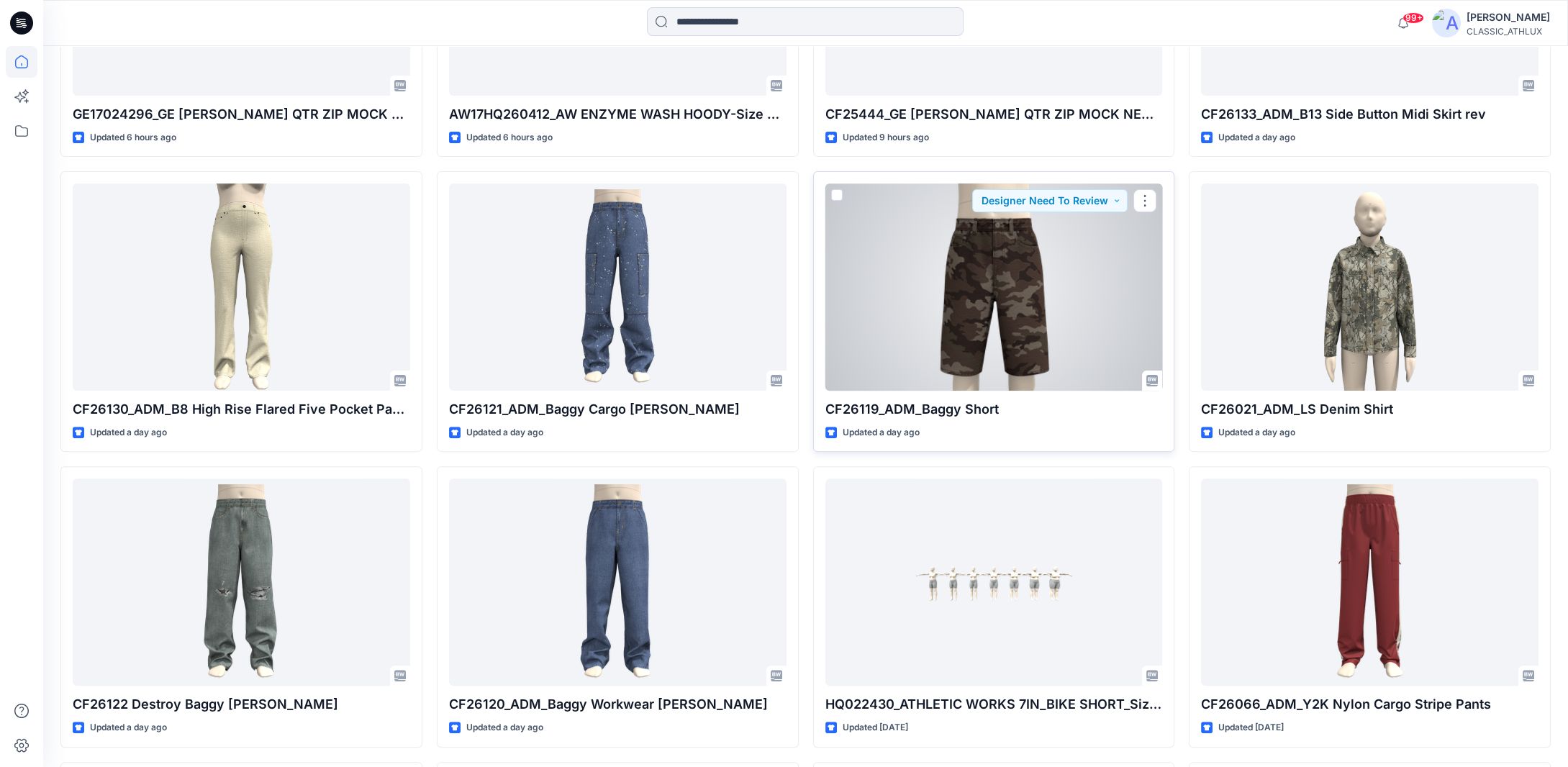
scroll to position [997, 0]
